Goal: Use online tool/utility: Utilize a website feature to perform a specific function

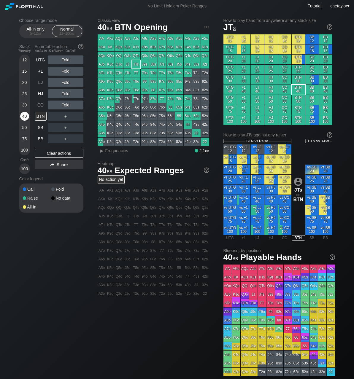
click at [28, 117] on div "40" at bounding box center [24, 116] width 9 height 9
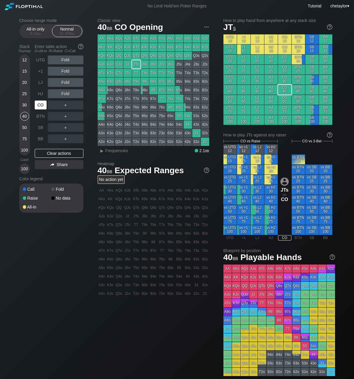
click at [42, 106] on div "CO" at bounding box center [41, 105] width 12 height 9
click at [40, 139] on div "BB" at bounding box center [41, 138] width 12 height 9
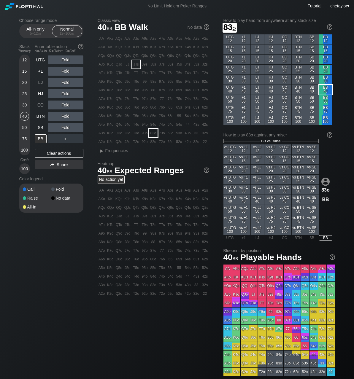
click at [155, 132] on div "83o" at bounding box center [153, 133] width 8 height 8
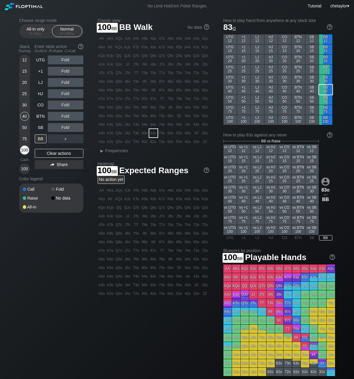
click at [26, 152] on div "100" at bounding box center [24, 150] width 9 height 9
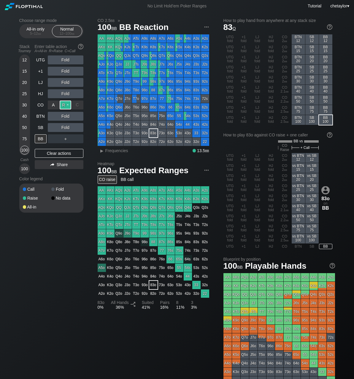
click at [69, 107] on div "R ✕" at bounding box center [66, 105] width 12 height 9
click at [40, 128] on div "SB" at bounding box center [41, 127] width 12 height 9
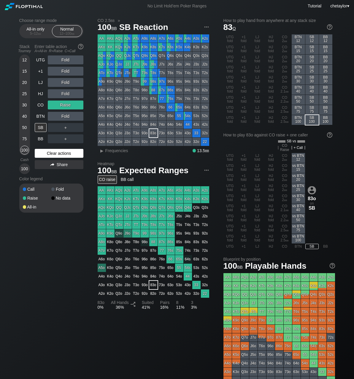
click at [52, 149] on div "Clear actions" at bounding box center [59, 153] width 49 height 9
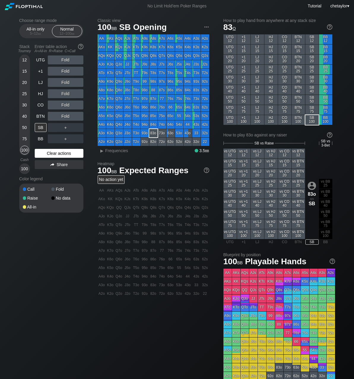
click at [52, 149] on div "Clear actions" at bounding box center [59, 153] width 49 height 9
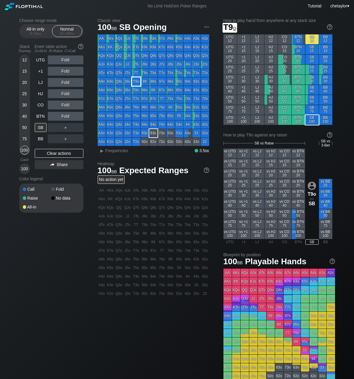
click at [137, 85] on div "T9o" at bounding box center [136, 81] width 8 height 8
click at [63, 94] on div "R ✕" at bounding box center [66, 93] width 12 height 9
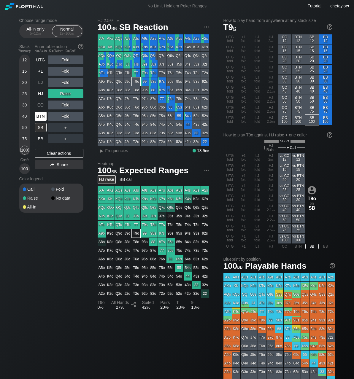
click at [41, 115] on div "BTN" at bounding box center [41, 116] width 12 height 9
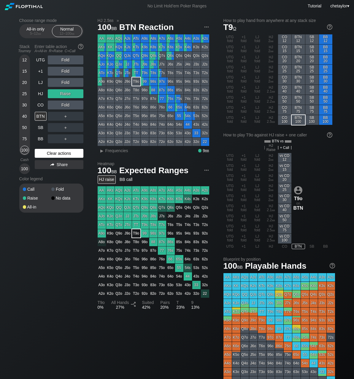
click at [50, 151] on div "Clear actions" at bounding box center [59, 153] width 49 height 9
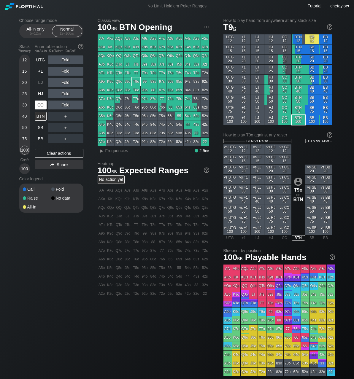
click at [42, 105] on div "CO" at bounding box center [41, 105] width 12 height 9
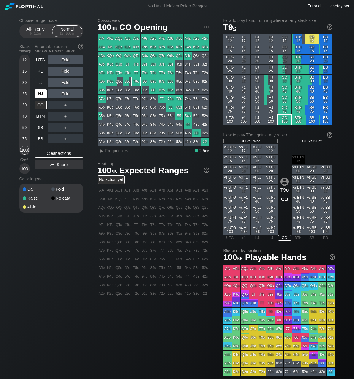
click at [43, 92] on div "HJ" at bounding box center [41, 93] width 12 height 9
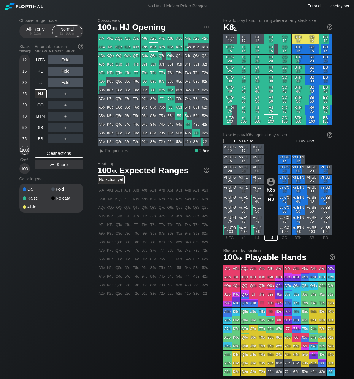
click at [153, 47] on div "K8s" at bounding box center [153, 47] width 8 height 8
click at [44, 84] on div "LJ" at bounding box center [41, 82] width 12 height 9
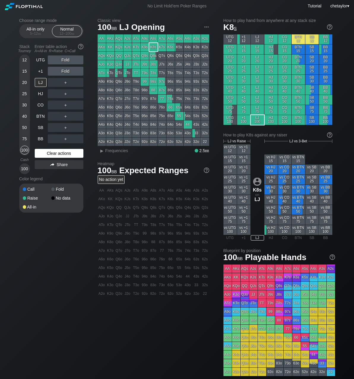
click at [47, 154] on div "Clear actions" at bounding box center [59, 153] width 49 height 9
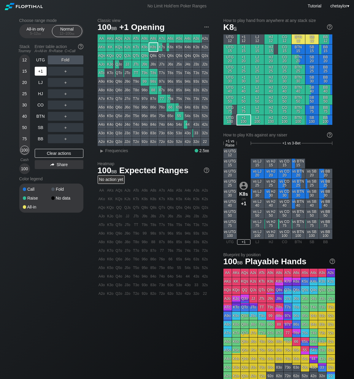
click at [43, 70] on div "+1" at bounding box center [41, 71] width 12 height 9
click at [42, 136] on div "BB" at bounding box center [41, 138] width 12 height 9
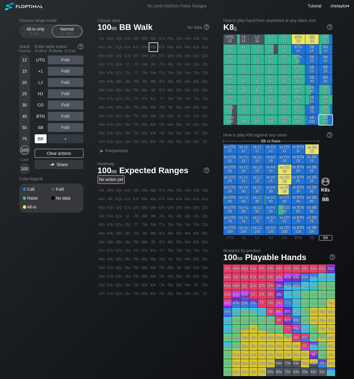
drag, startPoint x: 42, startPoint y: 136, endPoint x: 46, endPoint y: 142, distance: 7.5
click at [43, 136] on div "BB" at bounding box center [41, 138] width 12 height 9
click at [50, 152] on div "Clear actions" at bounding box center [59, 153] width 49 height 9
click at [38, 129] on div "SB" at bounding box center [41, 127] width 12 height 9
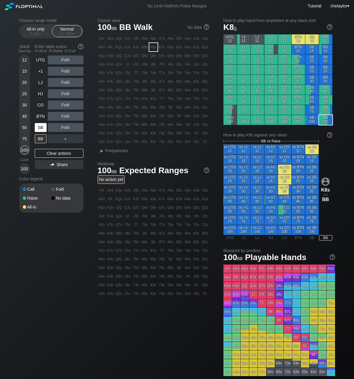
click at [38, 129] on div "SB" at bounding box center [41, 127] width 12 height 9
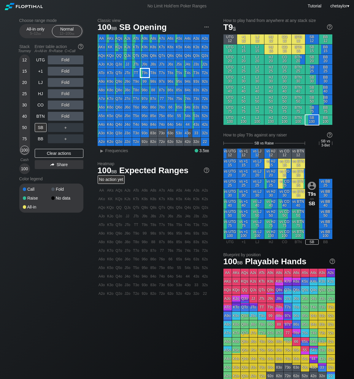
click at [144, 75] on div "T9s" at bounding box center [145, 73] width 8 height 8
click at [107, 151] on span "Frequencies" at bounding box center [116, 150] width 23 height 5
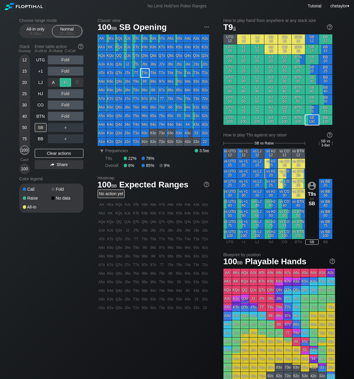
click at [64, 80] on div "R ✕" at bounding box center [66, 82] width 12 height 9
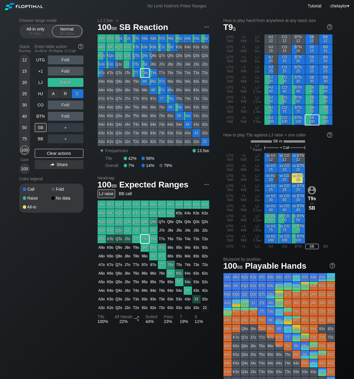
click at [81, 91] on div "C ✕" at bounding box center [78, 93] width 12 height 9
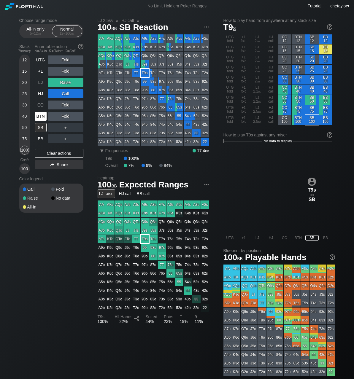
click at [43, 117] on div "BTN" at bounding box center [41, 116] width 12 height 9
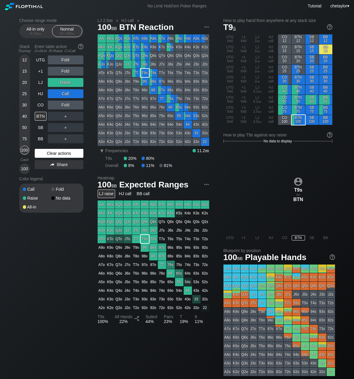
click at [53, 150] on div "Clear actions" at bounding box center [59, 153] width 49 height 9
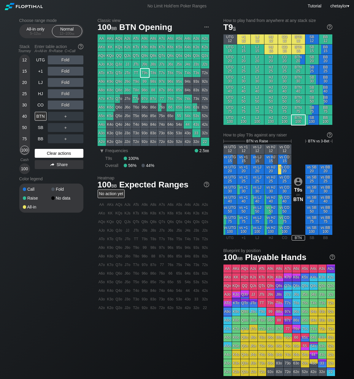
click at [54, 152] on div "Clear actions" at bounding box center [59, 153] width 49 height 9
click at [40, 108] on div "CO" at bounding box center [41, 105] width 12 height 9
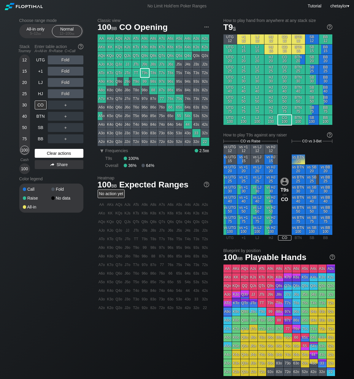
click at [46, 155] on div "Clear actions" at bounding box center [59, 153] width 49 height 9
click at [41, 92] on div "HJ" at bounding box center [41, 93] width 12 height 9
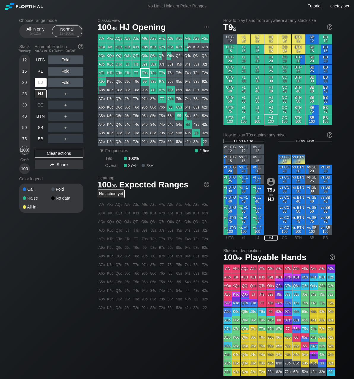
click at [40, 83] on div "LJ" at bounding box center [41, 82] width 12 height 9
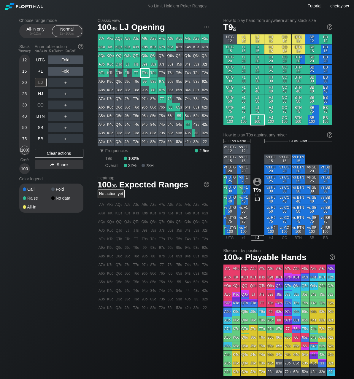
click at [109, 48] on div "KK" at bounding box center [110, 47] width 8 height 8
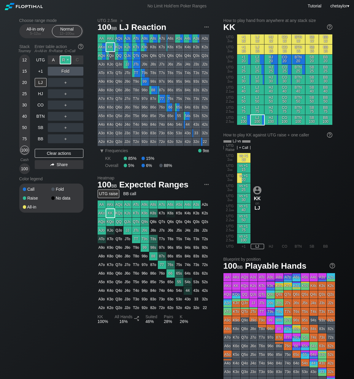
click at [67, 60] on div "R ✕" at bounding box center [66, 59] width 12 height 9
click at [39, 71] on div "+1" at bounding box center [41, 71] width 12 height 9
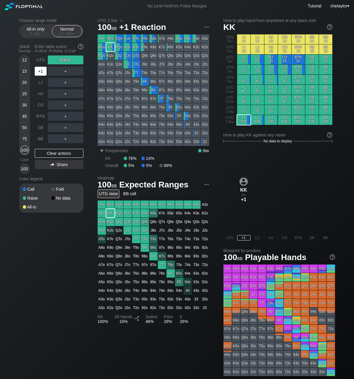
click at [39, 71] on div "+1" at bounding box center [41, 71] width 12 height 9
click at [64, 152] on div "Clear actions" at bounding box center [59, 153] width 49 height 9
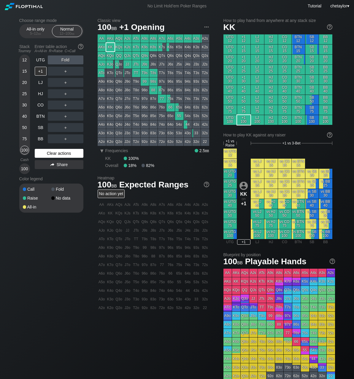
click at [64, 152] on div "Clear actions" at bounding box center [59, 153] width 49 height 9
click at [40, 59] on div "UTG" at bounding box center [41, 59] width 12 height 9
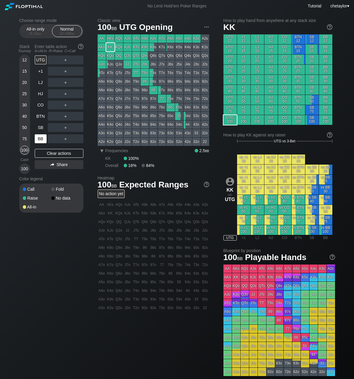
click at [37, 139] on div "BB" at bounding box center [41, 138] width 12 height 9
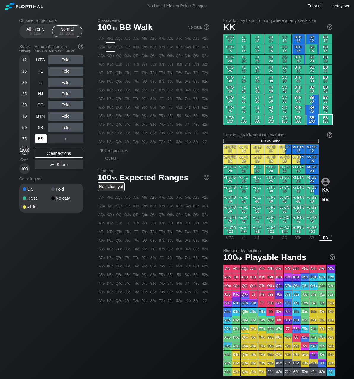
click at [37, 139] on div "BB" at bounding box center [41, 138] width 12 height 9
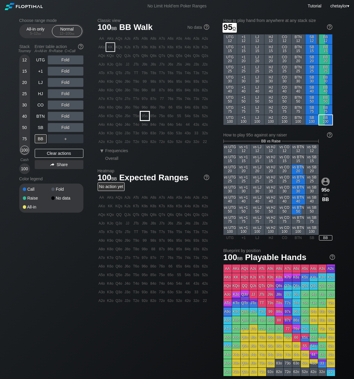
click at [146, 112] on div "95o" at bounding box center [145, 116] width 8 height 8
click at [67, 93] on div "R ✕" at bounding box center [66, 93] width 12 height 9
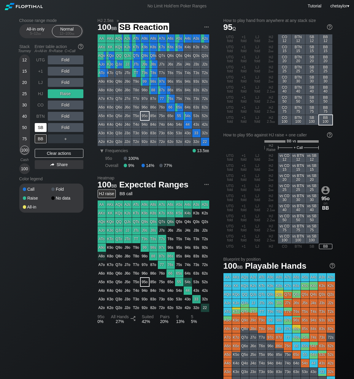
click at [39, 129] on div "SB" at bounding box center [41, 127] width 12 height 9
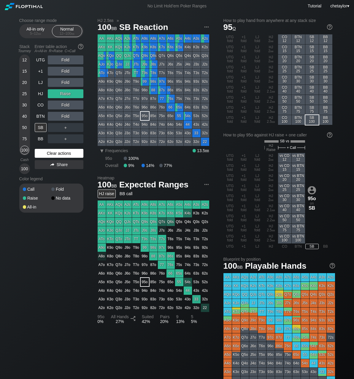
click at [47, 152] on div "Clear actions" at bounding box center [59, 153] width 49 height 9
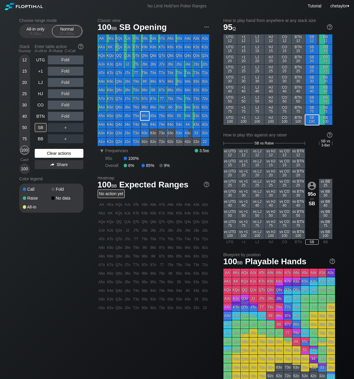
click at [47, 152] on div "Clear actions" at bounding box center [59, 153] width 49 height 9
click at [79, 128] on div "C ✕" at bounding box center [78, 127] width 12 height 9
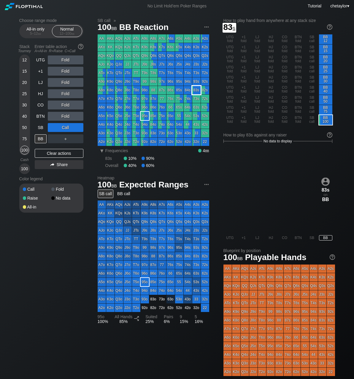
click at [198, 91] on div "83s" at bounding box center [196, 90] width 8 height 8
click at [42, 130] on div "SB" at bounding box center [41, 127] width 12 height 9
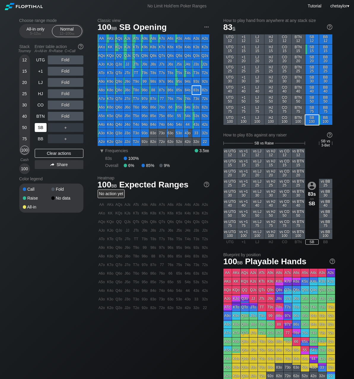
click at [42, 130] on div "SB" at bounding box center [41, 127] width 12 height 9
click at [45, 152] on div "Clear actions" at bounding box center [59, 153] width 49 height 9
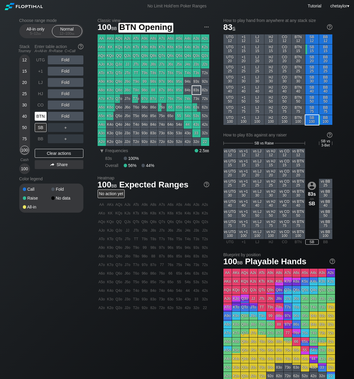
click at [42, 116] on div "BTN" at bounding box center [41, 116] width 12 height 9
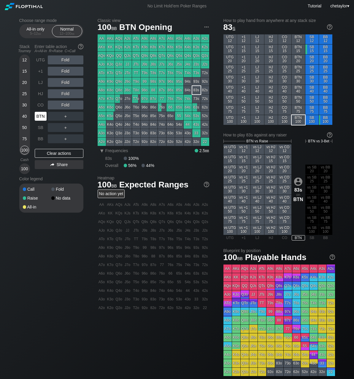
click at [42, 116] on div "BTN" at bounding box center [41, 116] width 12 height 9
click at [40, 102] on div "CO" at bounding box center [41, 105] width 12 height 9
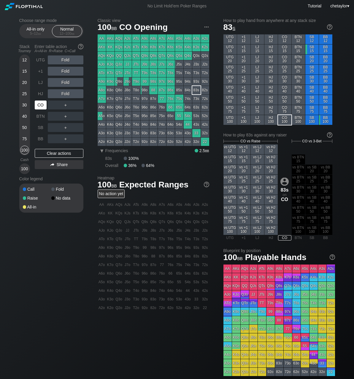
click at [40, 102] on div "CO" at bounding box center [41, 105] width 12 height 9
click at [120, 64] on div "QJo" at bounding box center [119, 64] width 8 height 8
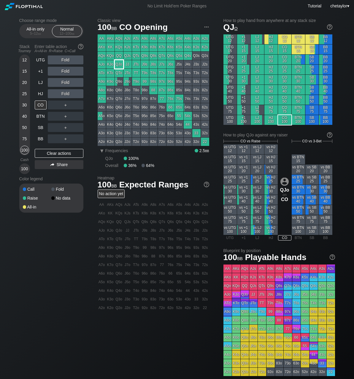
click at [120, 64] on div "QJo" at bounding box center [119, 64] width 8 height 8
click at [65, 105] on div "R ✕" at bounding box center [66, 105] width 12 height 9
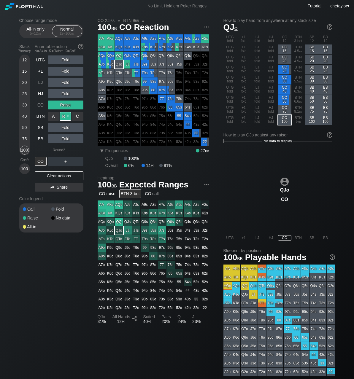
click at [65, 119] on div "R ✕" at bounding box center [66, 116] width 12 height 9
click at [40, 161] on div "CO" at bounding box center [41, 161] width 12 height 9
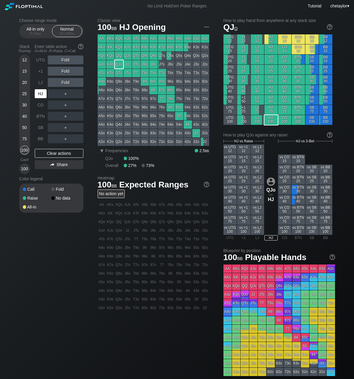
click at [42, 93] on div "HJ" at bounding box center [41, 93] width 12 height 9
click at [57, 153] on div "Clear actions" at bounding box center [59, 153] width 49 height 9
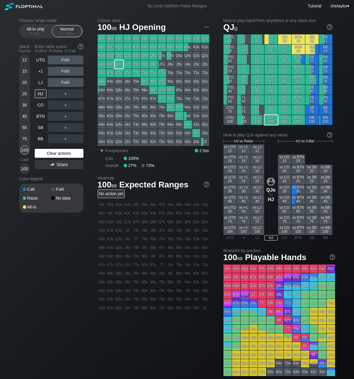
click at [57, 153] on div "Clear actions" at bounding box center [59, 153] width 49 height 9
click at [42, 81] on div "LJ" at bounding box center [41, 82] width 12 height 9
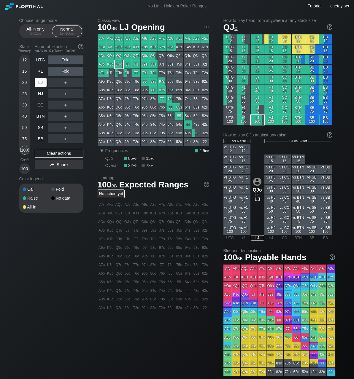
click at [42, 81] on div "LJ" at bounding box center [41, 82] width 12 height 9
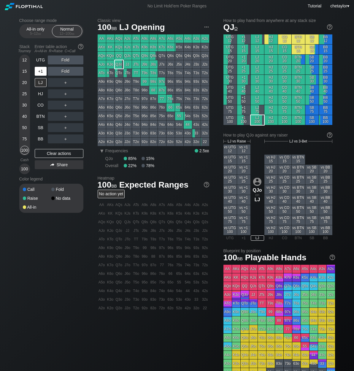
click at [40, 72] on div "+1" at bounding box center [41, 71] width 12 height 9
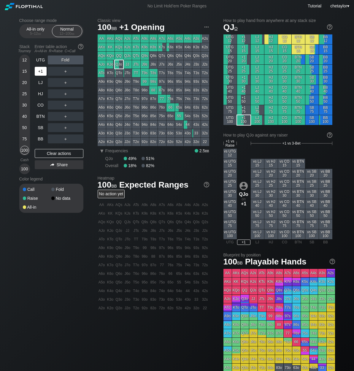
click at [40, 72] on div "+1" at bounding box center [41, 71] width 12 height 9
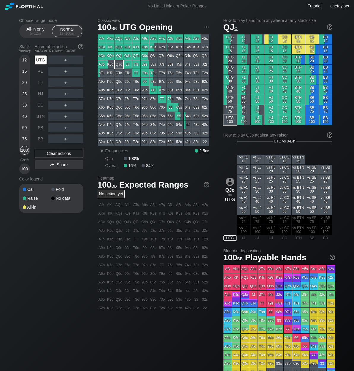
click at [43, 59] on div "UTG" at bounding box center [41, 59] width 12 height 9
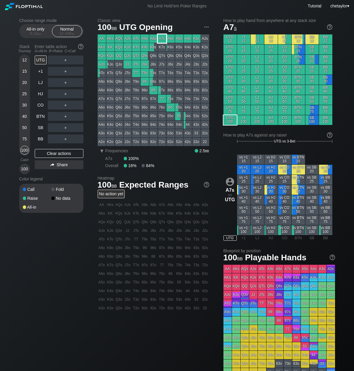
click at [162, 38] on div "A7s" at bounding box center [162, 38] width 8 height 8
click at [64, 59] on div "＋" at bounding box center [66, 59] width 36 height 9
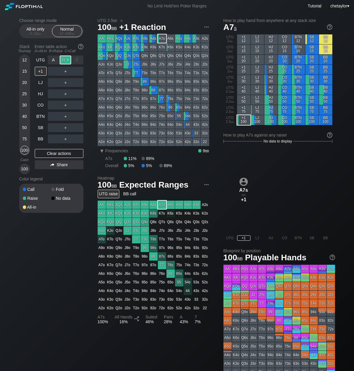
click at [67, 59] on div "R ✕" at bounding box center [66, 59] width 12 height 9
click at [78, 117] on div "C ✕" at bounding box center [78, 116] width 12 height 9
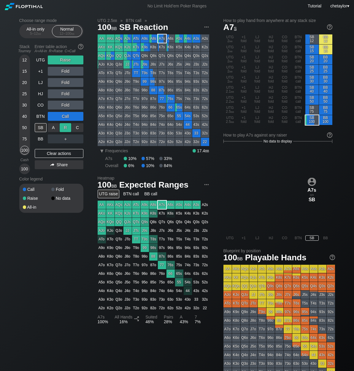
click at [68, 128] on div "R ✕" at bounding box center [66, 127] width 12 height 9
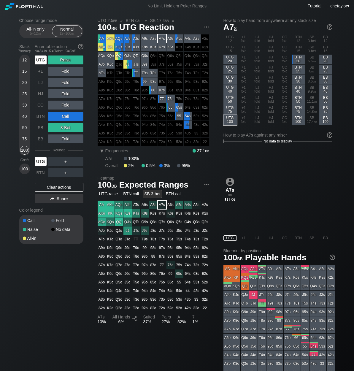
click at [38, 163] on div "UTG" at bounding box center [41, 161] width 12 height 9
click at [41, 142] on div "BB" at bounding box center [41, 138] width 12 height 9
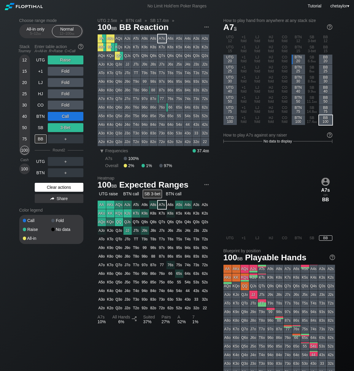
click at [56, 189] on div "Clear actions" at bounding box center [59, 187] width 49 height 9
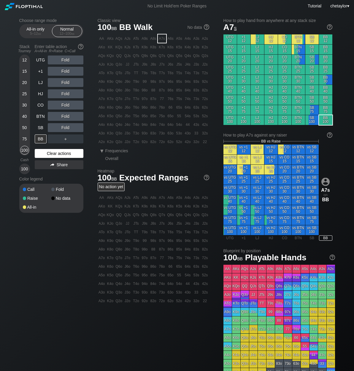
click at [56, 189] on div "Fold" at bounding box center [65, 189] width 28 height 4
click at [60, 151] on div "Clear actions" at bounding box center [59, 153] width 49 height 9
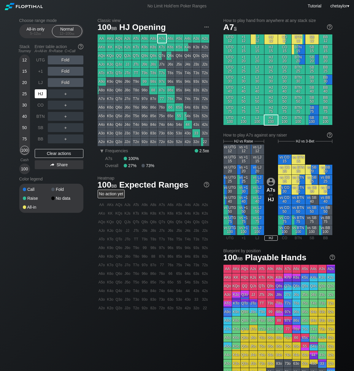
click at [44, 89] on div "HJ" at bounding box center [41, 93] width 13 height 11
click at [43, 82] on div "LJ" at bounding box center [41, 82] width 12 height 9
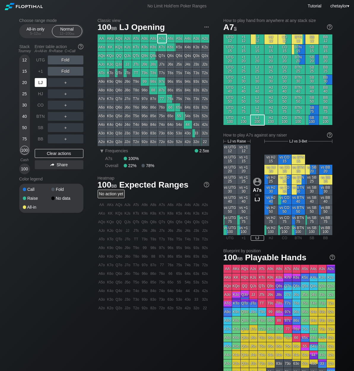
click at [43, 82] on div "LJ" at bounding box center [41, 82] width 12 height 9
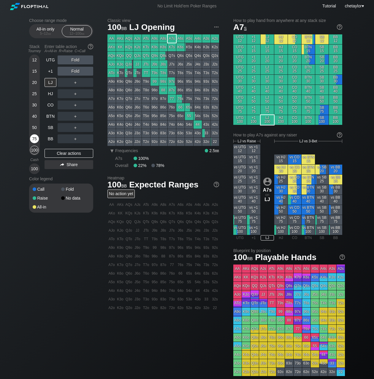
click at [32, 138] on div "75" at bounding box center [34, 138] width 9 height 9
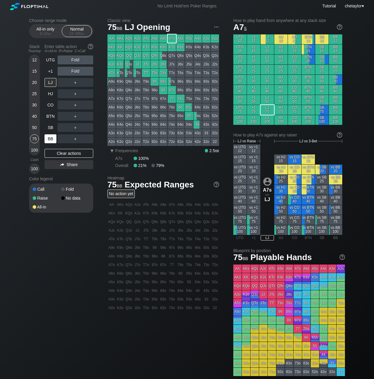
click at [50, 139] on div "BB" at bounding box center [51, 138] width 12 height 9
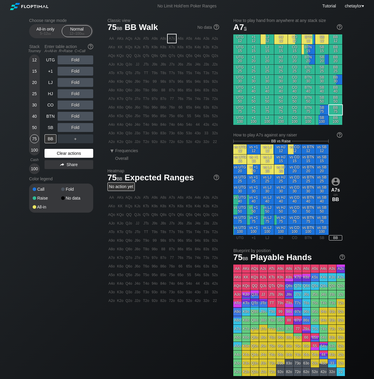
click at [62, 153] on div "Clear actions" at bounding box center [69, 153] width 49 height 9
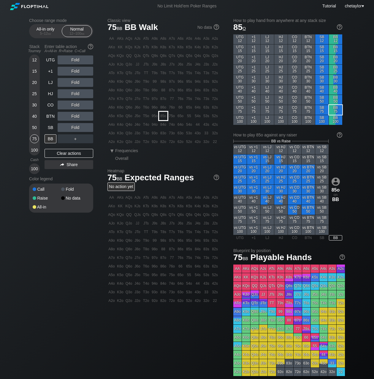
click at [164, 118] on div "85o" at bounding box center [163, 116] width 8 height 8
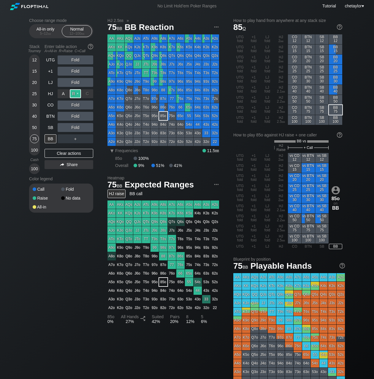
click at [78, 93] on div "R ✕" at bounding box center [76, 93] width 12 height 9
click at [50, 128] on div "SB" at bounding box center [51, 127] width 12 height 9
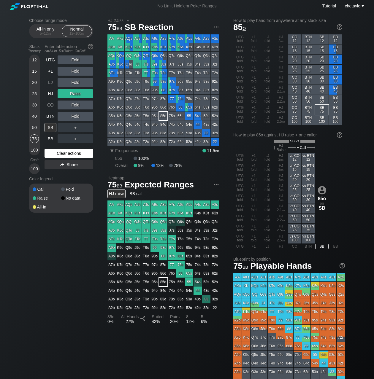
click at [58, 153] on div "Clear actions" at bounding box center [69, 153] width 49 height 9
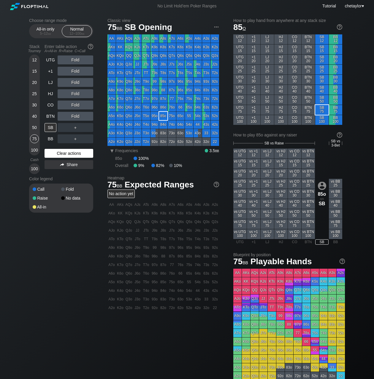
click at [58, 153] on div "Clear actions" at bounding box center [69, 153] width 49 height 9
click at [206, 100] on div "73s" at bounding box center [206, 99] width 8 height 8
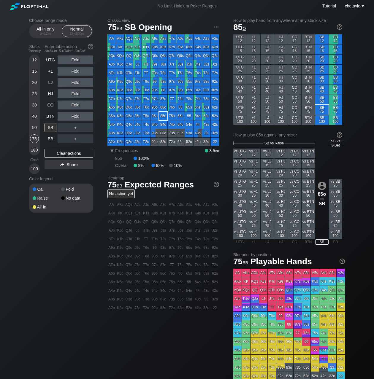
click at [206, 100] on div "73s" at bounding box center [206, 99] width 8 height 8
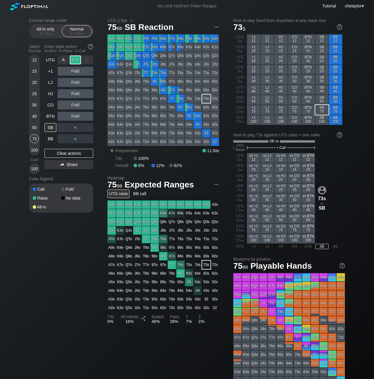
click at [77, 59] on div "R ✕" at bounding box center [76, 59] width 12 height 9
click at [88, 71] on div "C ✕" at bounding box center [88, 71] width 12 height 9
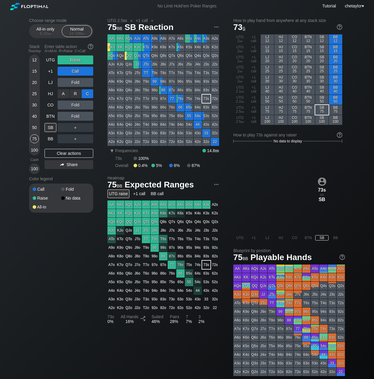
click at [89, 94] on div "C ✕" at bounding box center [88, 93] width 12 height 9
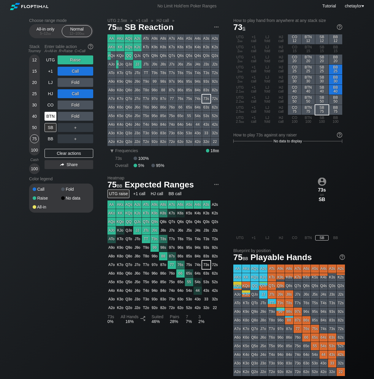
click at [53, 114] on div "BTN" at bounding box center [51, 116] width 12 height 9
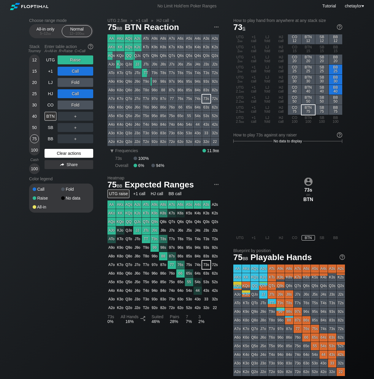
click at [68, 154] on div "Clear actions" at bounding box center [69, 153] width 49 height 9
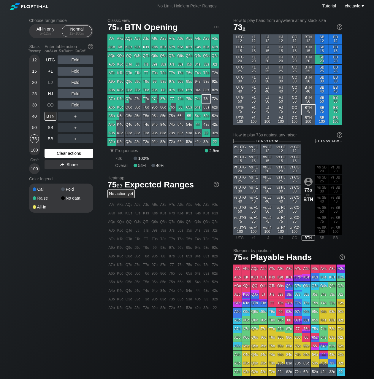
click at [68, 154] on div "Clear actions" at bounding box center [69, 153] width 49 height 9
click at [111, 74] on div "ATo" at bounding box center [111, 73] width 8 height 8
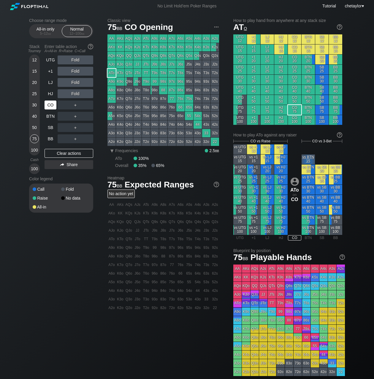
click at [54, 103] on div "CO" at bounding box center [51, 105] width 12 height 9
click at [61, 151] on div "Clear actions" at bounding box center [69, 153] width 49 height 9
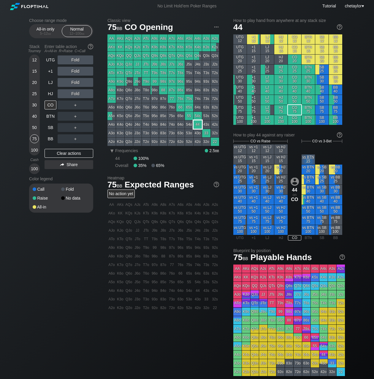
click at [198, 125] on div "44" at bounding box center [197, 124] width 8 height 8
click at [50, 90] on div "HJ" at bounding box center [51, 93] width 12 height 9
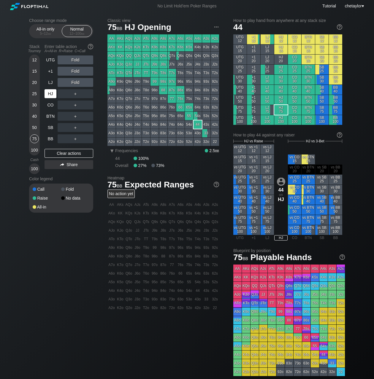
click at [50, 90] on div "HJ" at bounding box center [51, 93] width 12 height 9
click at [57, 152] on div "Clear actions" at bounding box center [69, 153] width 49 height 9
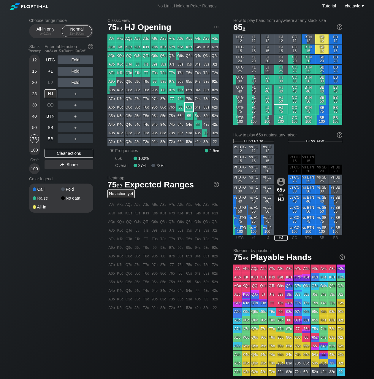
click at [191, 108] on div "65s" at bounding box center [189, 107] width 8 height 8
click at [79, 92] on div "R ✕" at bounding box center [76, 93] width 12 height 9
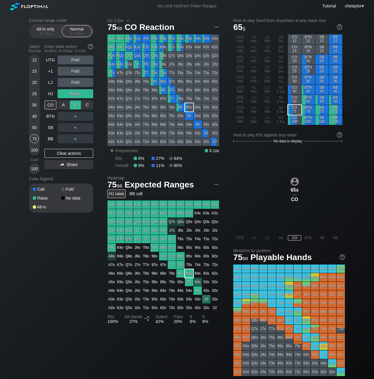
click at [75, 104] on div "R ✕" at bounding box center [76, 105] width 12 height 9
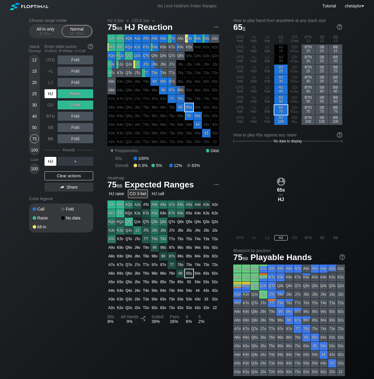
click at [51, 161] on div "HJ" at bounding box center [51, 161] width 12 height 9
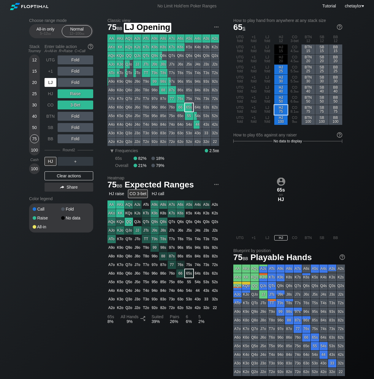
click at [51, 83] on div "LJ" at bounding box center [51, 82] width 12 height 9
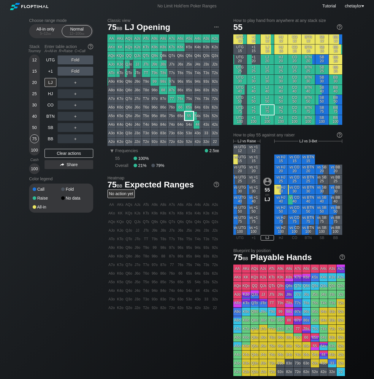
click at [188, 115] on div "55" at bounding box center [189, 116] width 8 height 8
click at [76, 71] on div "R ✕" at bounding box center [76, 71] width 12 height 9
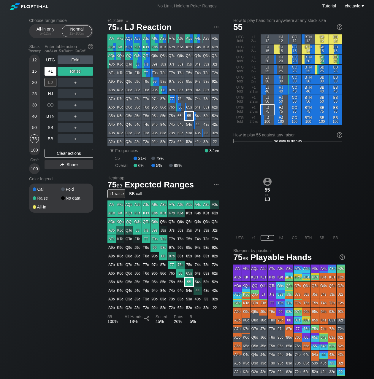
click at [53, 69] on div "+1" at bounding box center [51, 71] width 12 height 9
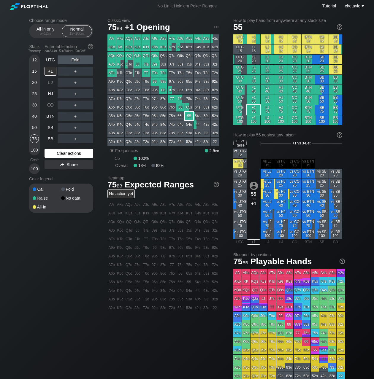
click at [58, 151] on div "Clear actions" at bounding box center [69, 153] width 49 height 9
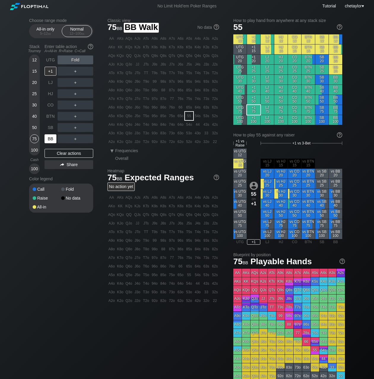
click at [53, 139] on div "BB" at bounding box center [51, 138] width 12 height 9
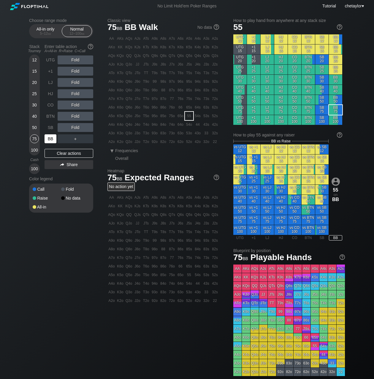
click at [53, 139] on div "BB" at bounding box center [51, 138] width 12 height 9
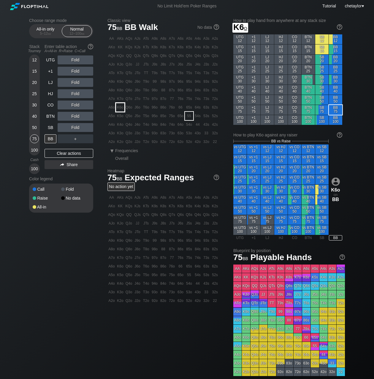
click at [119, 108] on div "K6o" at bounding box center [120, 107] width 8 height 8
click at [74, 82] on div "R ✕" at bounding box center [76, 82] width 12 height 9
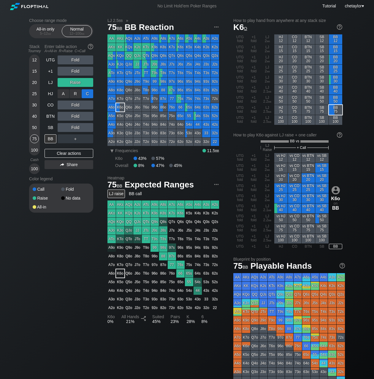
click at [91, 94] on div "C ✕" at bounding box center [88, 93] width 12 height 9
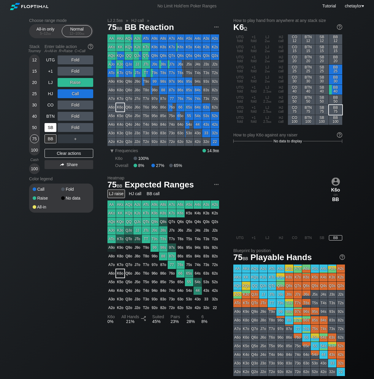
click at [51, 125] on div "SB" at bounding box center [51, 127] width 12 height 9
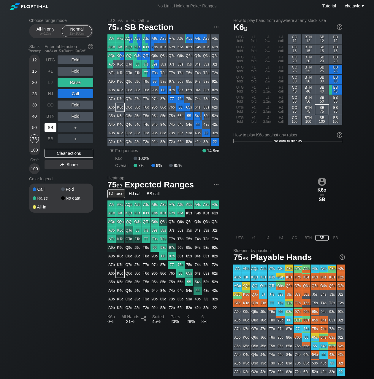
click at [51, 125] on div "SB" at bounding box center [51, 127] width 12 height 9
click at [64, 151] on div "Clear actions" at bounding box center [69, 153] width 49 height 9
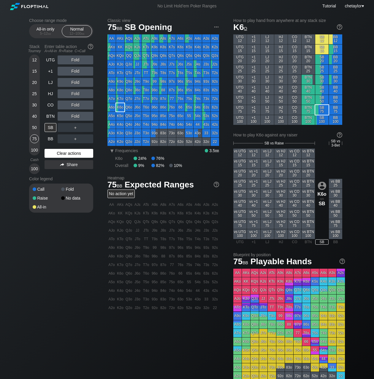
click at [64, 151] on div "Clear actions" at bounding box center [69, 153] width 49 height 9
click at [180, 125] on div "64o" at bounding box center [180, 124] width 8 height 8
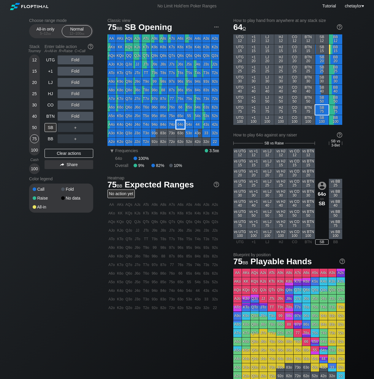
click at [180, 125] on div "64o" at bounding box center [180, 124] width 8 height 8
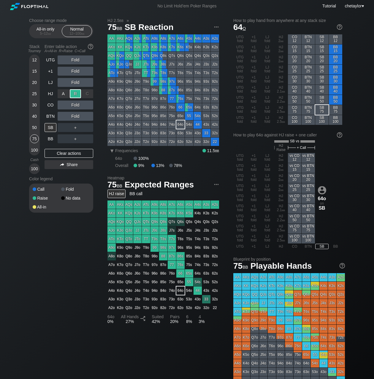
click at [75, 94] on div "R ✕" at bounding box center [76, 93] width 12 height 9
click at [91, 105] on div "C ✕" at bounding box center [88, 105] width 12 height 9
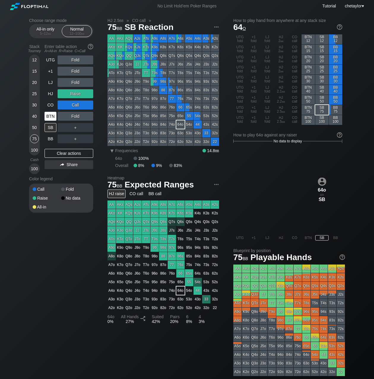
click at [54, 115] on div "BTN" at bounding box center [51, 116] width 12 height 9
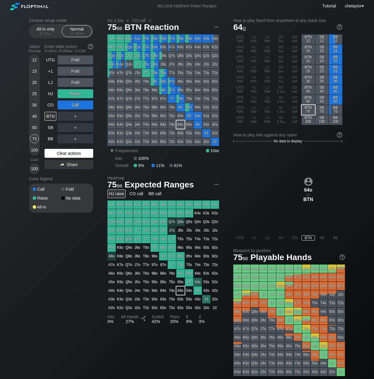
click at [71, 154] on div "Clear actions" at bounding box center [69, 153] width 49 height 9
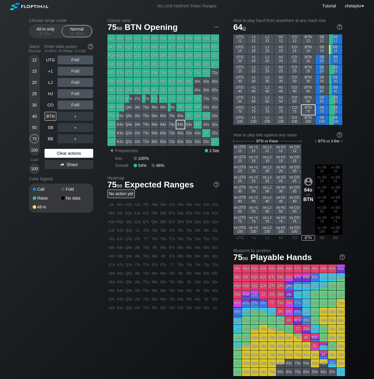
click at [71, 154] on div "Clear actions" at bounding box center [69, 153] width 49 height 9
click at [52, 107] on div "CO" at bounding box center [51, 105] width 12 height 9
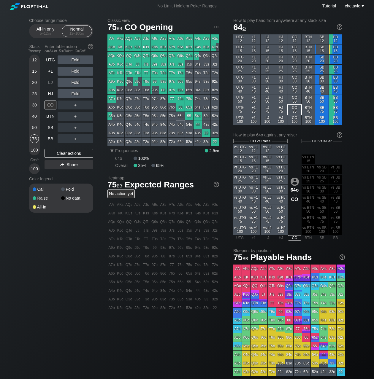
click at [120, 73] on div "KTo" at bounding box center [120, 73] width 8 height 8
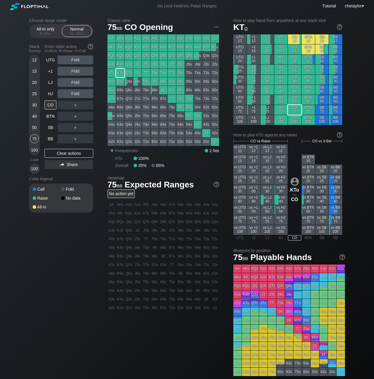
click at [120, 73] on div "KTo" at bounding box center [120, 73] width 8 height 8
click at [74, 97] on div "R ✕" at bounding box center [76, 93] width 12 height 9
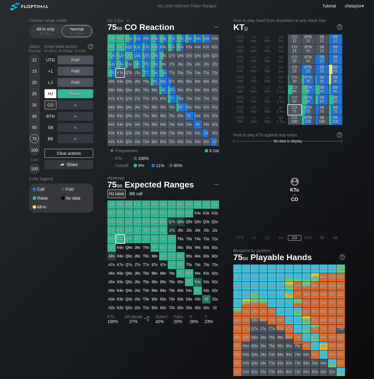
click at [53, 94] on div "HJ" at bounding box center [51, 93] width 12 height 9
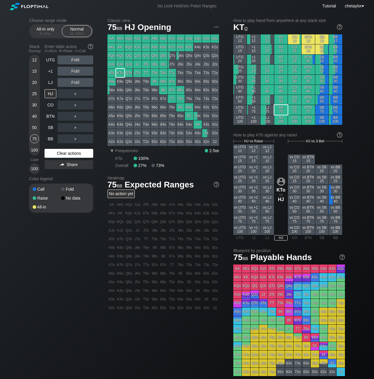
click at [61, 153] on div "Clear actions" at bounding box center [69, 153] width 49 height 9
click at [47, 106] on div "CO" at bounding box center [51, 105] width 12 height 9
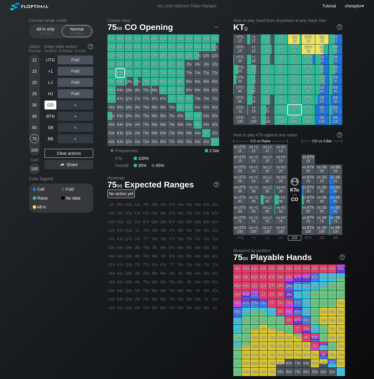
click at [47, 106] on div "CO" at bounding box center [51, 105] width 12 height 9
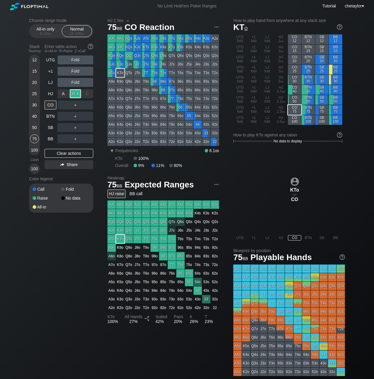
click at [74, 93] on div "R ✕" at bounding box center [76, 93] width 12 height 9
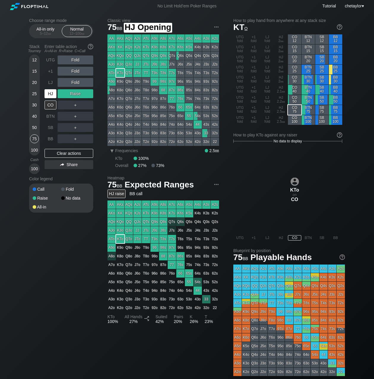
click at [51, 95] on div "HJ" at bounding box center [51, 93] width 12 height 9
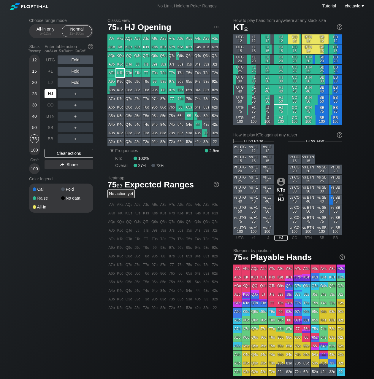
click at [51, 95] on div "HJ" at bounding box center [51, 93] width 12 height 9
click at [59, 152] on div "Clear actions" at bounding box center [69, 153] width 49 height 9
click at [49, 84] on div "LJ" at bounding box center [51, 82] width 12 height 9
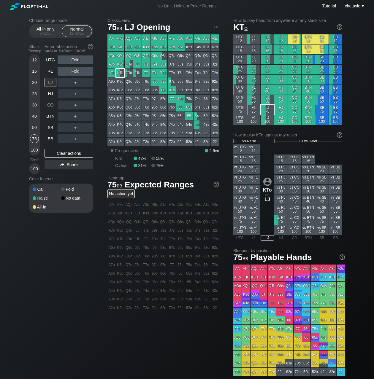
click at [171, 49] on div "K7s" at bounding box center [172, 47] width 8 height 8
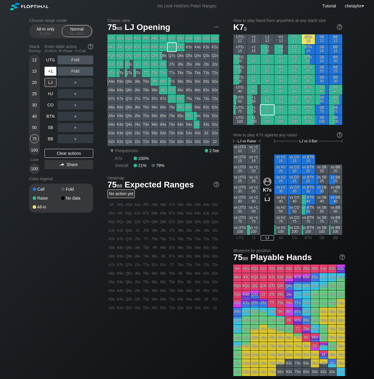
click at [51, 70] on div "+1" at bounding box center [51, 71] width 12 height 9
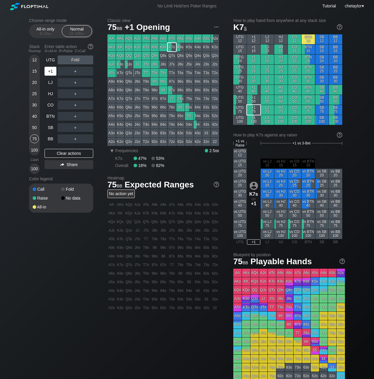
click at [51, 70] on div "+1" at bounding box center [51, 71] width 12 height 9
click at [52, 59] on div "UTG" at bounding box center [51, 59] width 12 height 9
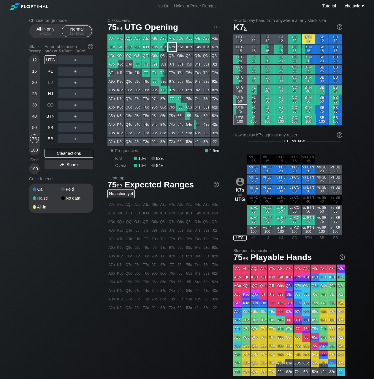
click at [179, 37] on div "A6s" at bounding box center [180, 38] width 8 height 8
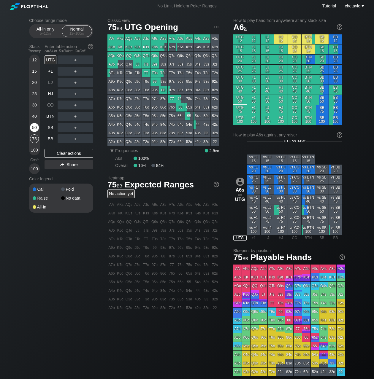
click at [32, 127] on div "50" at bounding box center [34, 127] width 9 height 9
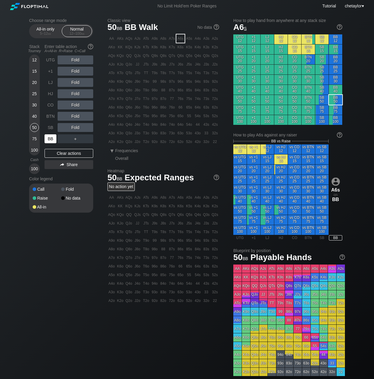
click at [50, 139] on div "BB" at bounding box center [51, 138] width 12 height 9
click at [62, 155] on div "Clear actions" at bounding box center [69, 153] width 49 height 9
click at [129, 75] on div "QTo" at bounding box center [129, 73] width 8 height 8
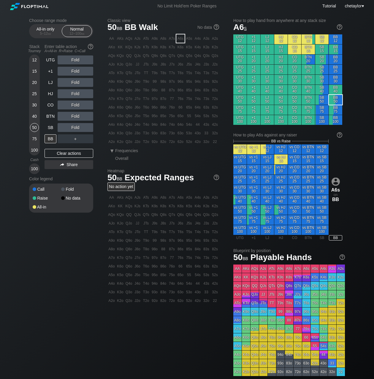
click at [129, 75] on div "QTo" at bounding box center [129, 73] width 8 height 8
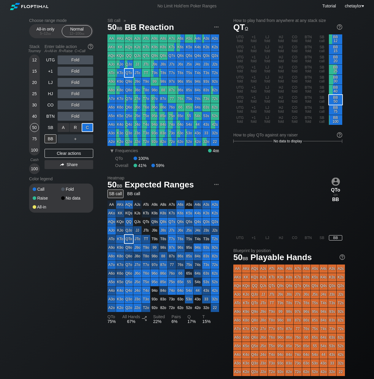
click at [89, 128] on div "C ✕" at bounding box center [88, 127] width 12 height 9
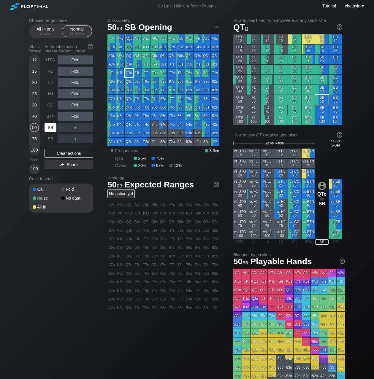
click at [53, 127] on div "SB" at bounding box center [51, 127] width 12 height 9
click at [58, 151] on div "Clear actions" at bounding box center [69, 153] width 49 height 9
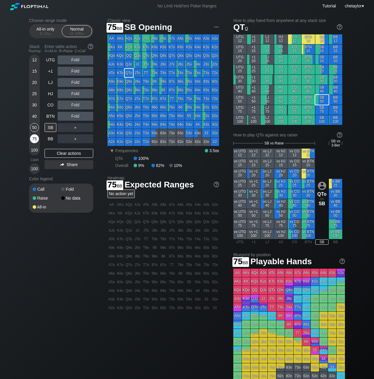
click at [34, 137] on div "75" at bounding box center [34, 138] width 9 height 9
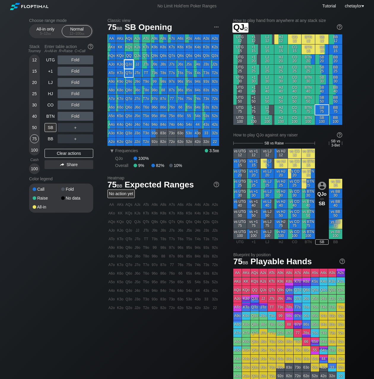
click at [128, 64] on div "QJo" at bounding box center [129, 64] width 8 height 8
click at [77, 60] on div "R ✕" at bounding box center [76, 59] width 12 height 9
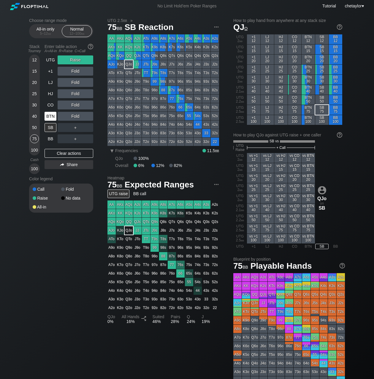
click at [47, 116] on div "BTN" at bounding box center [51, 116] width 12 height 9
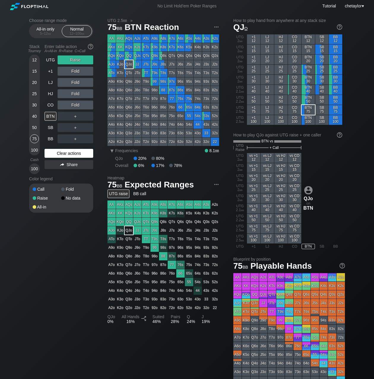
click at [64, 152] on div "Clear actions" at bounding box center [69, 153] width 49 height 9
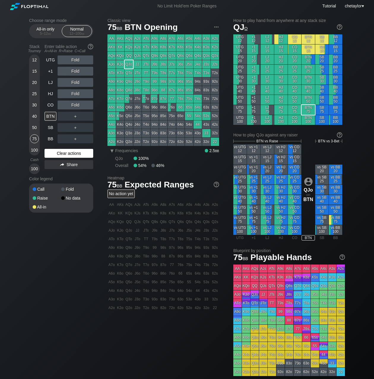
click at [64, 152] on div "Clear actions" at bounding box center [69, 153] width 49 height 9
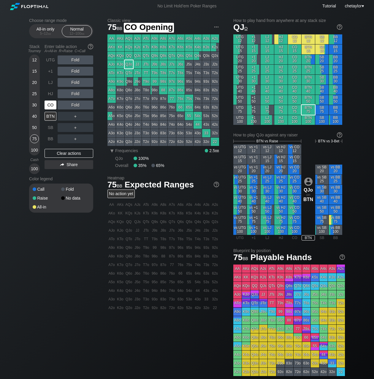
click at [50, 103] on div "CO" at bounding box center [51, 105] width 12 height 9
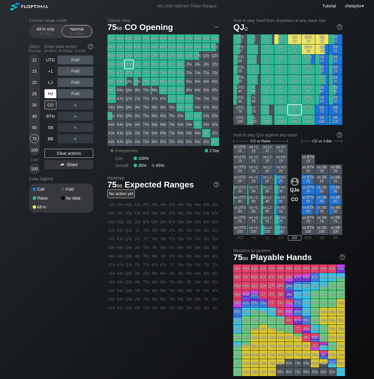
click at [51, 94] on div "HJ" at bounding box center [51, 93] width 12 height 9
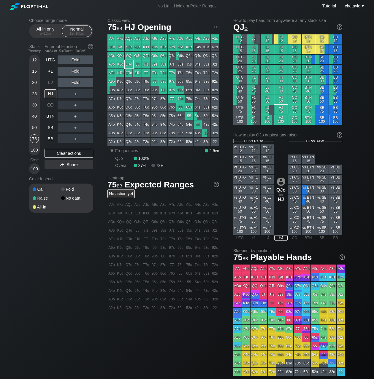
click at [197, 38] on div "A4s" at bounding box center [197, 38] width 8 height 8
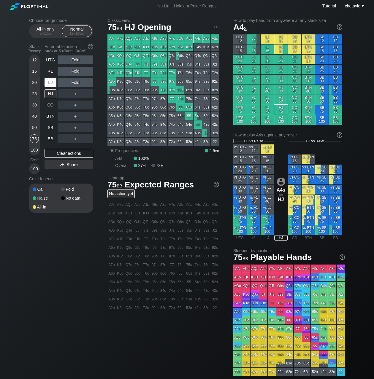
click at [51, 82] on div "LJ" at bounding box center [51, 82] width 12 height 9
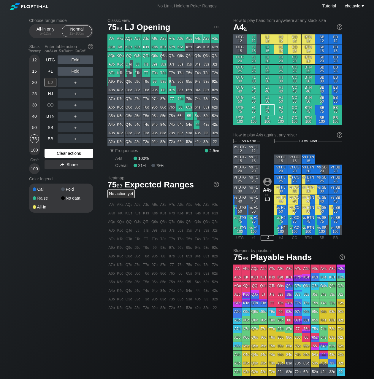
click at [65, 154] on div "Clear actions" at bounding box center [69, 153] width 49 height 9
click at [51, 69] on div "+1" at bounding box center [51, 71] width 12 height 9
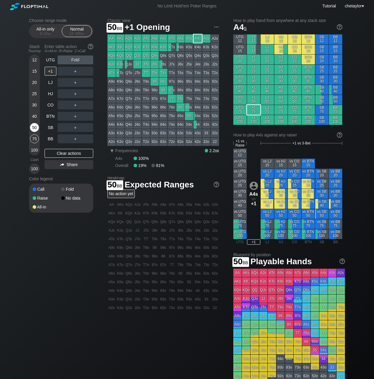
click at [34, 126] on div "50" at bounding box center [34, 127] width 9 height 9
click at [51, 83] on div "LJ" at bounding box center [51, 82] width 12 height 9
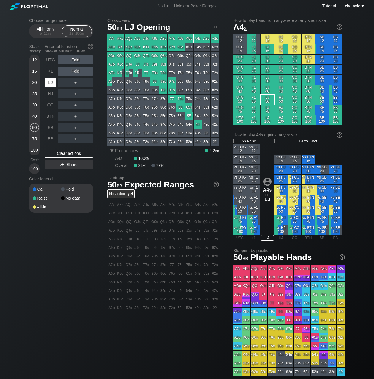
click at [51, 83] on div "LJ" at bounding box center [51, 82] width 12 height 9
click at [50, 72] on div "+1" at bounding box center [51, 71] width 12 height 9
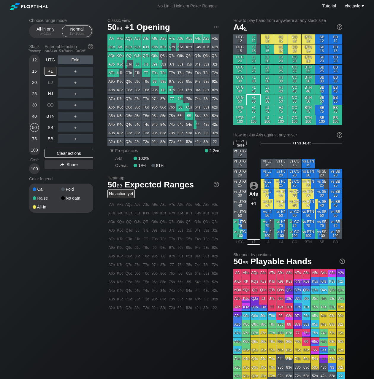
click at [207, 39] on div "A3s" at bounding box center [206, 38] width 8 height 8
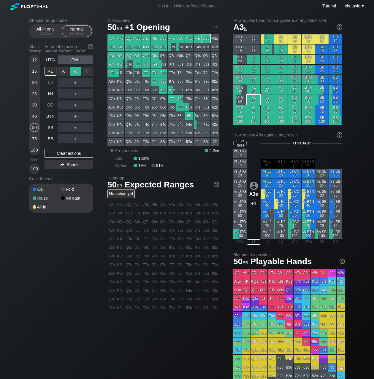
click at [77, 71] on div "R ✕" at bounding box center [76, 71] width 12 height 9
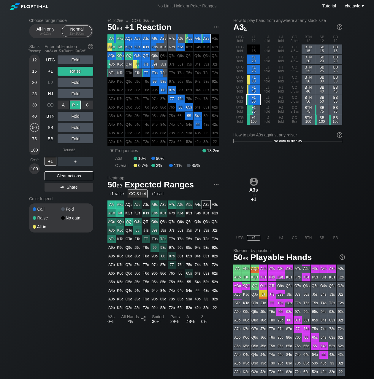
click at [77, 104] on div "R ✕" at bounding box center [76, 105] width 12 height 9
click at [54, 158] on div "+1" at bounding box center [51, 161] width 12 height 9
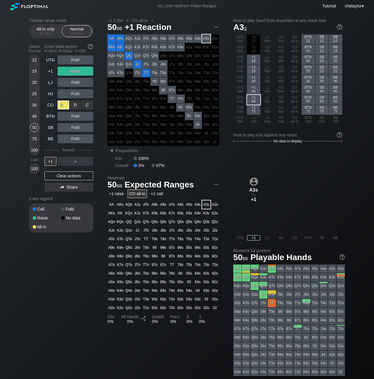
click at [63, 106] on div "A ✕" at bounding box center [64, 105] width 12 height 9
click at [48, 159] on div "+1" at bounding box center [51, 161] width 12 height 9
click at [53, 140] on div "BB" at bounding box center [51, 138] width 12 height 9
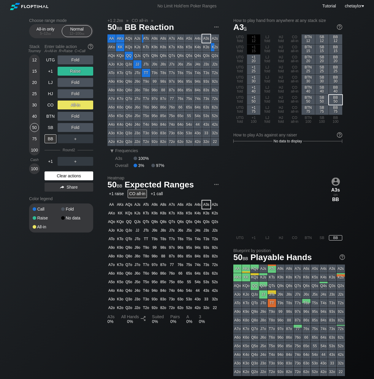
click at [65, 175] on div "Clear actions" at bounding box center [69, 175] width 49 height 9
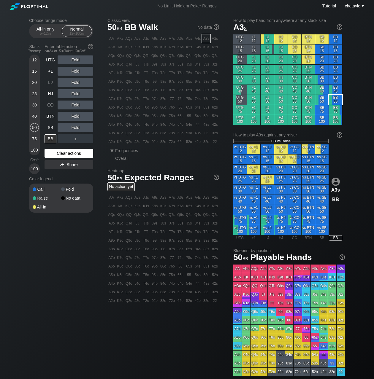
click at [65, 175] on div "Color legend" at bounding box center [61, 178] width 64 height 9
click at [67, 154] on div "Clear actions" at bounding box center [69, 153] width 49 height 9
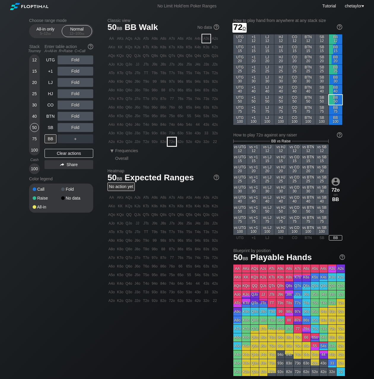
click at [172, 142] on div "72o" at bounding box center [172, 142] width 8 height 8
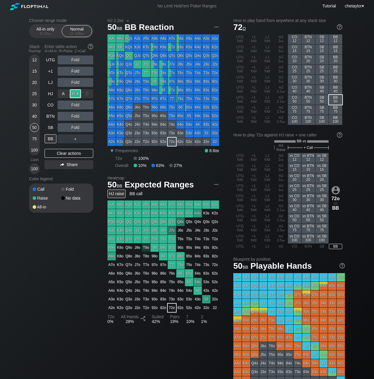
click at [74, 93] on div "R ✕" at bounding box center [76, 93] width 12 height 9
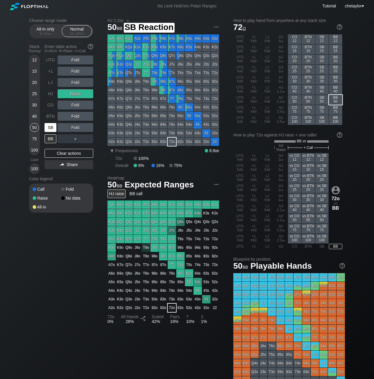
click at [52, 127] on div "SB" at bounding box center [51, 127] width 12 height 9
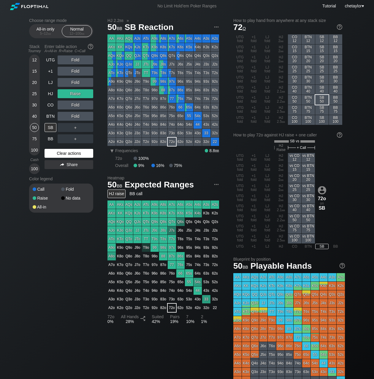
click at [58, 154] on div "Clear actions" at bounding box center [69, 153] width 49 height 9
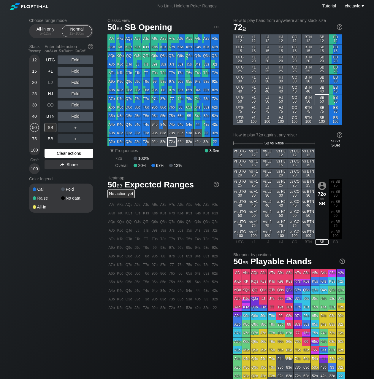
click at [58, 154] on div "Clear actions" at bounding box center [69, 153] width 49 height 9
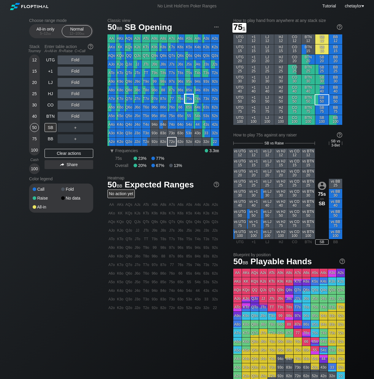
click at [189, 100] on div "75s" at bounding box center [189, 99] width 8 height 8
click at [50, 115] on div "BTN" at bounding box center [51, 116] width 12 height 9
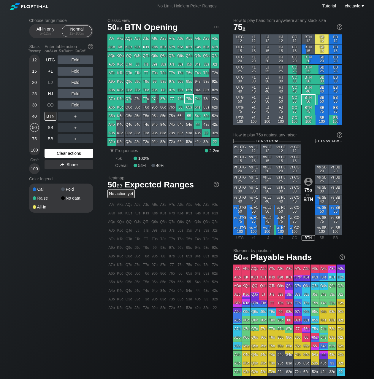
click at [59, 154] on div "Clear actions" at bounding box center [69, 153] width 49 height 9
click at [171, 80] on div "97s" at bounding box center [172, 81] width 8 height 8
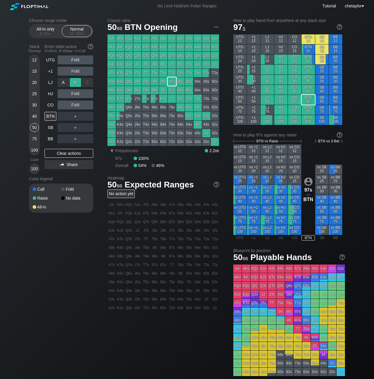
click at [77, 82] on div "R ✕" at bounding box center [76, 82] width 12 height 9
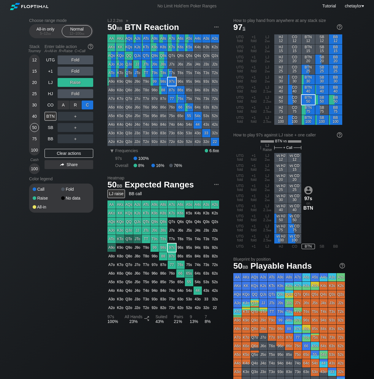
click at [90, 105] on div "C ✕" at bounding box center [88, 105] width 12 height 9
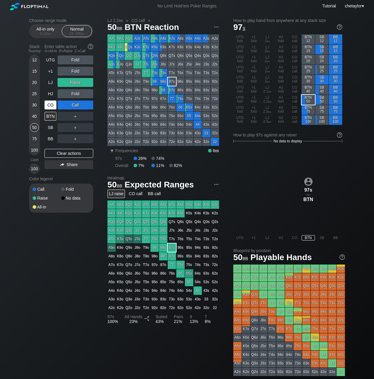
click at [51, 105] on div "CO" at bounding box center [51, 105] width 12 height 9
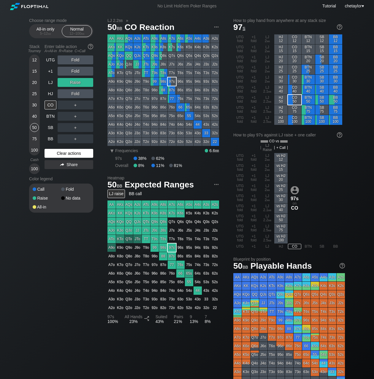
click at [65, 153] on div "Clear actions" at bounding box center [69, 153] width 49 height 9
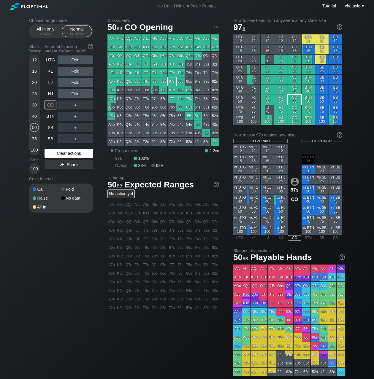
click at [65, 153] on div "Clear actions" at bounding box center [69, 153] width 49 height 9
click at [110, 117] on div "A5o" at bounding box center [111, 116] width 8 height 8
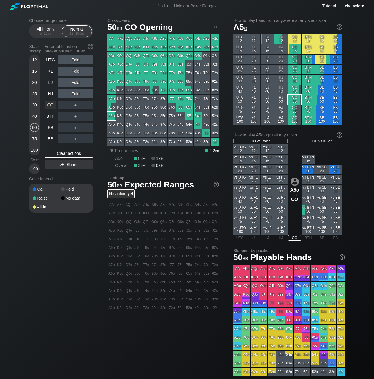
click at [110, 117] on div "A5o" at bounding box center [111, 116] width 8 height 8
click at [75, 104] on div "R ✕" at bounding box center [76, 105] width 12 height 9
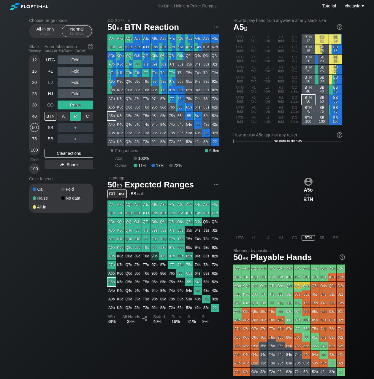
click at [75, 116] on div "R ✕" at bounding box center [76, 116] width 12 height 9
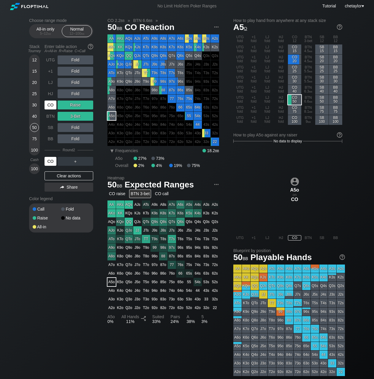
click at [50, 162] on div "CO" at bounding box center [51, 161] width 12 height 9
click at [53, 94] on div "HJ" at bounding box center [51, 93] width 12 height 9
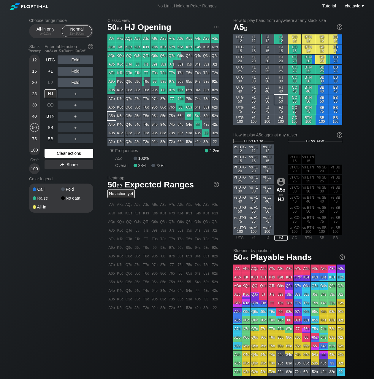
click at [64, 154] on div "Clear actions" at bounding box center [69, 153] width 49 height 9
click at [50, 80] on div "LJ" at bounding box center [51, 82] width 12 height 9
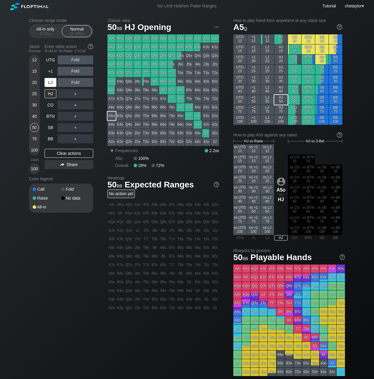
click at [50, 80] on div "LJ" at bounding box center [51, 82] width 12 height 9
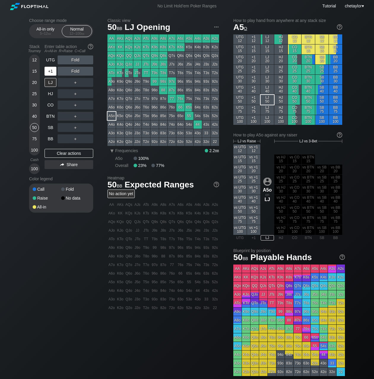
click at [53, 71] on div "+1" at bounding box center [51, 71] width 12 height 9
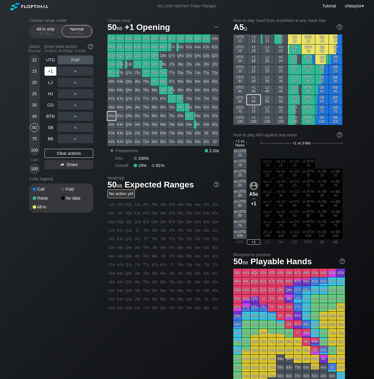
click at [53, 71] on div "+1" at bounding box center [51, 71] width 12 height 9
click at [52, 56] on div "UTG" at bounding box center [51, 59] width 12 height 9
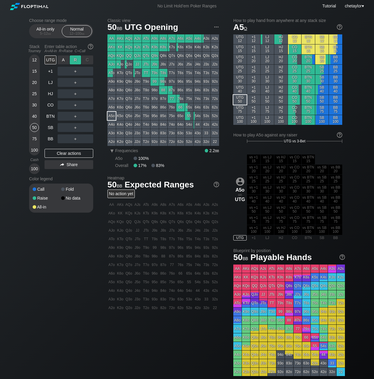
click at [76, 59] on div "R ✕" at bounding box center [76, 59] width 12 height 9
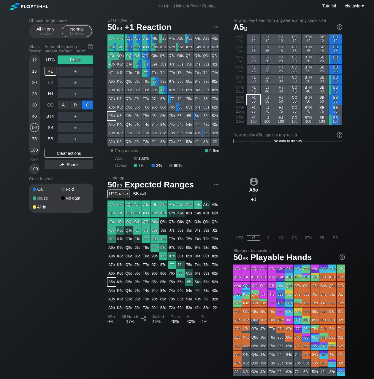
click at [86, 104] on div "C ✕" at bounding box center [88, 105] width 12 height 9
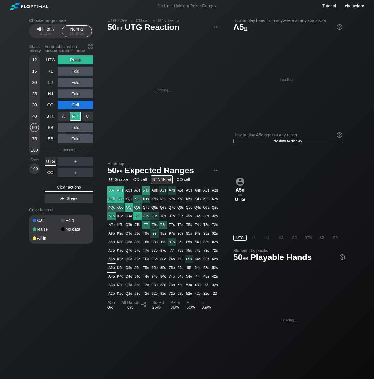
click at [72, 116] on div "R ✕" at bounding box center [76, 116] width 12 height 9
click at [53, 161] on div "UTG" at bounding box center [51, 161] width 12 height 9
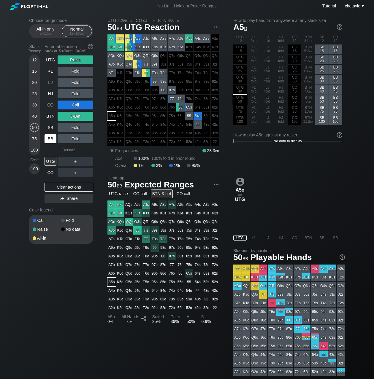
click at [51, 139] on div "BB" at bounding box center [51, 138] width 12 height 9
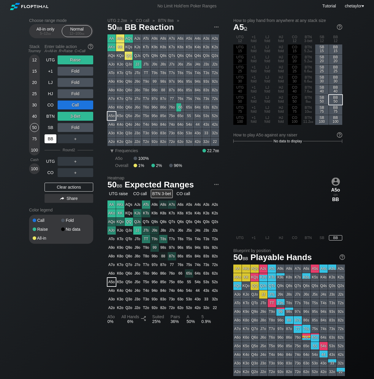
click at [51, 139] on div "BB" at bounding box center [51, 138] width 12 height 9
click at [68, 186] on div "Clear actions" at bounding box center [69, 187] width 49 height 9
click at [68, 215] on div "Call Fold Raise No data All-in" at bounding box center [61, 229] width 64 height 29
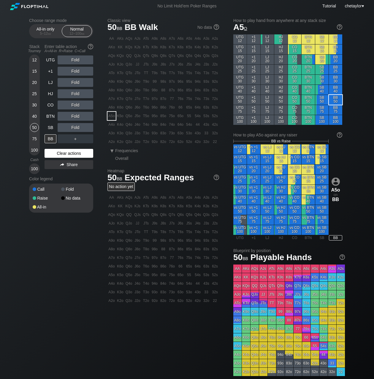
click at [73, 153] on div "Clear actions" at bounding box center [69, 153] width 49 height 9
click at [172, 80] on div "97s" at bounding box center [172, 81] width 8 height 8
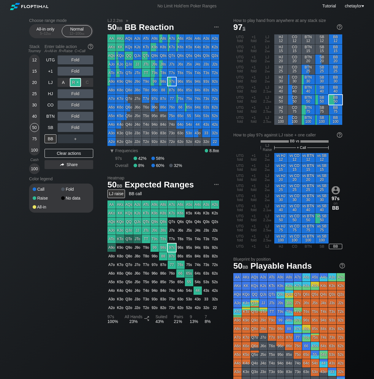
click at [77, 83] on div "R ✕" at bounding box center [76, 82] width 12 height 9
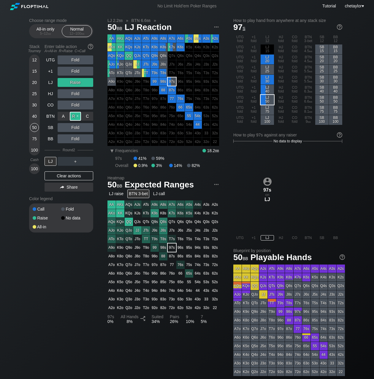
click at [77, 115] on div "R ✕" at bounding box center [76, 116] width 12 height 9
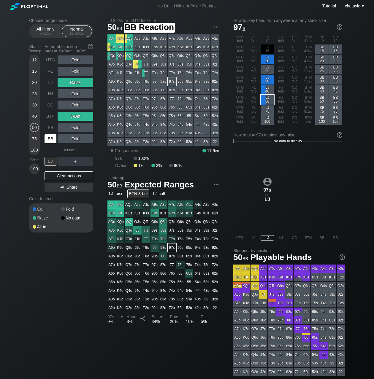
click at [51, 140] on div "BB" at bounding box center [51, 138] width 12 height 9
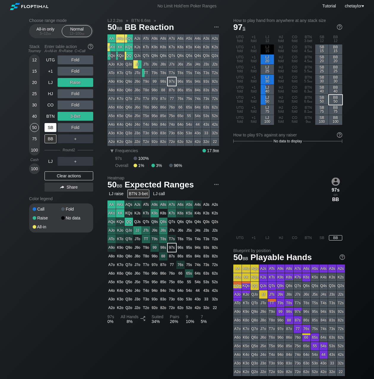
click at [48, 127] on div "SB" at bounding box center [51, 127] width 12 height 9
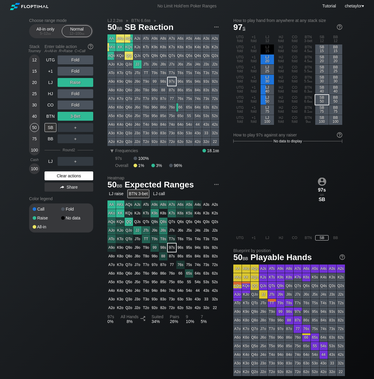
click at [69, 176] on div "Clear actions" at bounding box center [69, 175] width 49 height 9
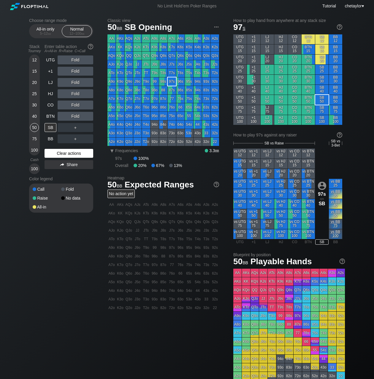
click at [69, 176] on div "Color legend" at bounding box center [61, 178] width 64 height 9
click at [67, 155] on div "Clear actions" at bounding box center [69, 153] width 49 height 9
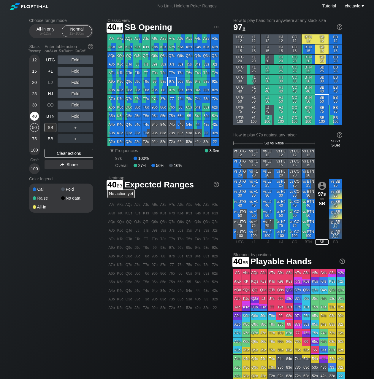
click at [32, 116] on div "40" at bounding box center [34, 116] width 9 height 9
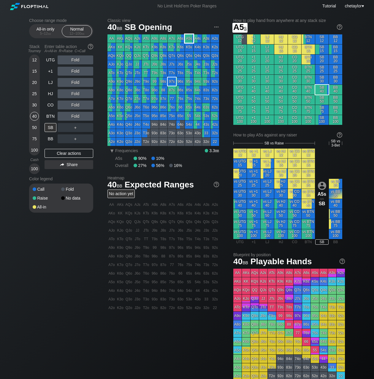
click at [191, 39] on div "A5s" at bounding box center [189, 38] width 8 height 8
click at [75, 93] on div "R ✕" at bounding box center [76, 93] width 12 height 9
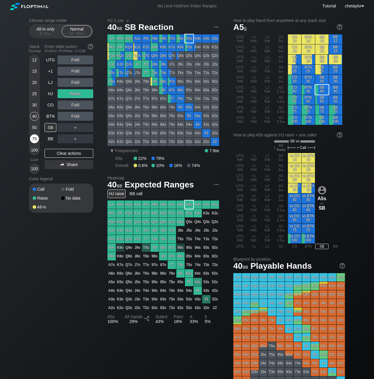
click at [35, 139] on div "75" at bounding box center [34, 138] width 9 height 9
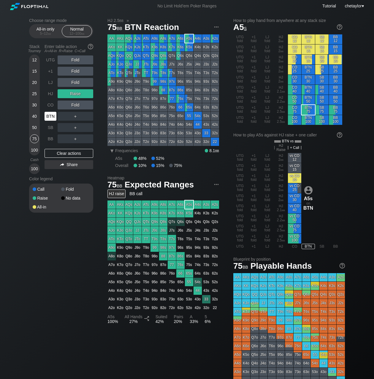
click at [53, 115] on div "BTN" at bounding box center [51, 116] width 12 height 9
click at [65, 152] on div "Clear actions" at bounding box center [69, 153] width 49 height 9
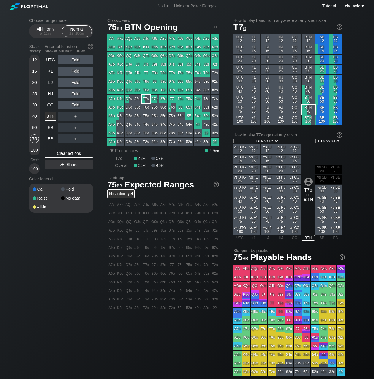
click at [147, 97] on div "T7o" at bounding box center [146, 99] width 8 height 8
click at [50, 106] on div "CO" at bounding box center [51, 105] width 12 height 9
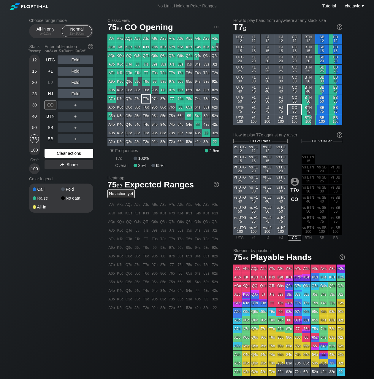
click at [65, 154] on div "Clear actions" at bounding box center [69, 153] width 49 height 9
click at [52, 94] on div "HJ" at bounding box center [51, 93] width 12 height 9
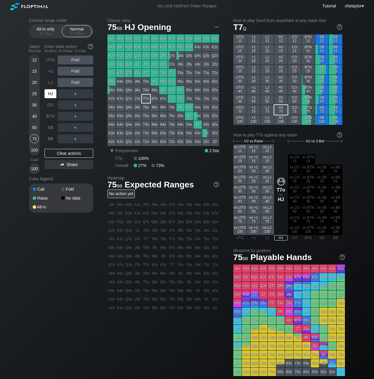
click at [52, 94] on div "HJ" at bounding box center [51, 93] width 12 height 9
click at [53, 82] on div "LJ" at bounding box center [51, 82] width 12 height 9
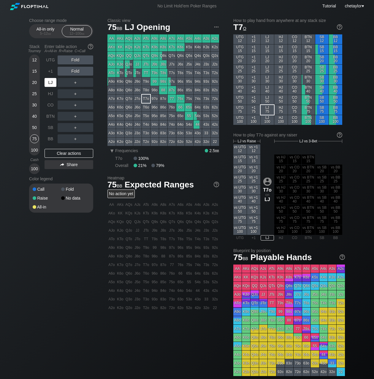
click at [53, 82] on div "LJ" at bounding box center [51, 82] width 12 height 9
click at [52, 71] on div "+1" at bounding box center [51, 71] width 12 height 9
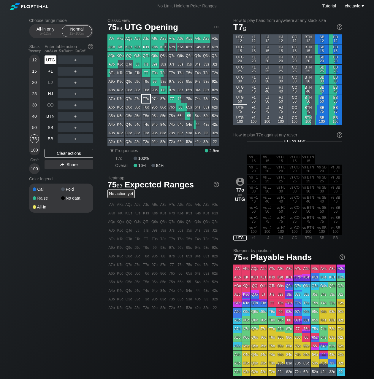
click at [53, 59] on div "UTG" at bounding box center [51, 59] width 12 height 9
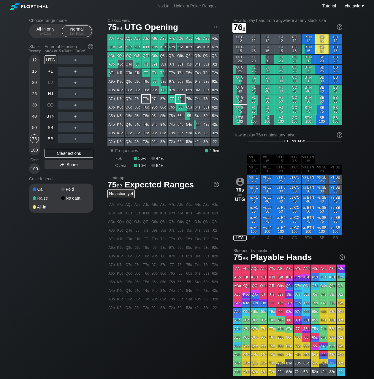
click at [180, 98] on div "76s" at bounding box center [180, 99] width 8 height 8
click at [76, 59] on div "R ✕" at bounding box center [76, 59] width 12 height 9
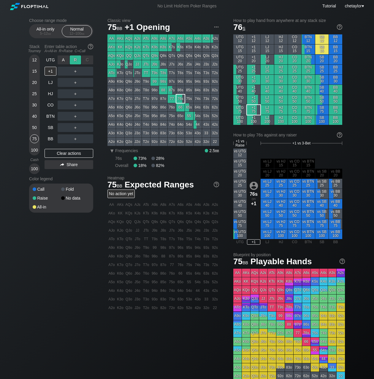
click at [75, 59] on div "R ✕" at bounding box center [76, 59] width 12 height 9
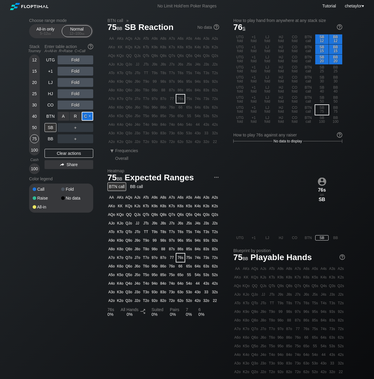
click at [88, 115] on div "C ✕" at bounding box center [88, 116] width 12 height 9
click at [71, 127] on div "R ✕" at bounding box center [76, 127] width 12 height 9
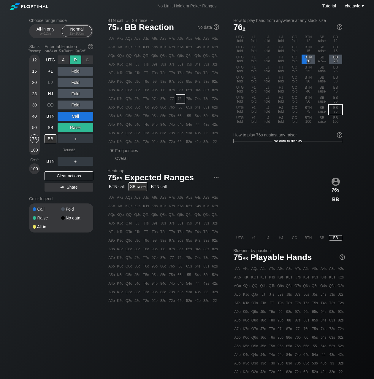
click at [77, 61] on div "R ✕" at bounding box center [76, 59] width 12 height 9
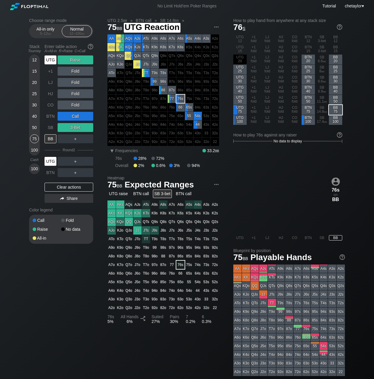
click at [49, 159] on div "UTG" at bounding box center [51, 161] width 12 height 9
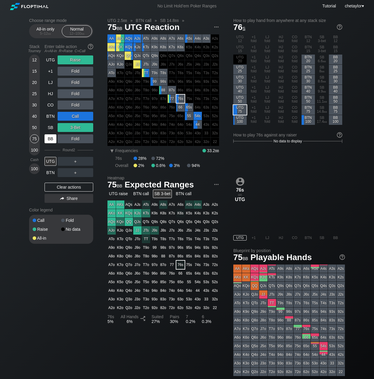
click at [50, 142] on div "BB" at bounding box center [51, 138] width 12 height 9
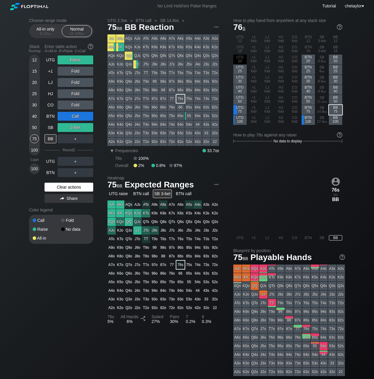
click at [68, 188] on div "Clear actions" at bounding box center [69, 187] width 49 height 9
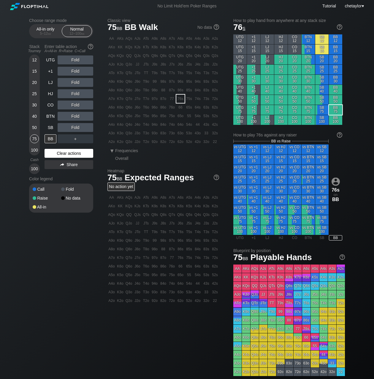
click at [68, 188] on div "Fold" at bounding box center [75, 189] width 28 height 4
click at [73, 153] on div "Clear actions" at bounding box center [69, 153] width 49 height 9
click at [129, 66] on div "QJo" at bounding box center [129, 64] width 8 height 8
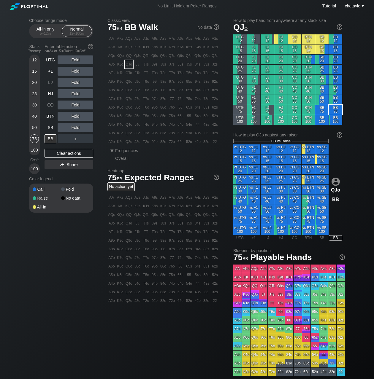
click at [129, 66] on div "QJo" at bounding box center [129, 64] width 8 height 8
click at [76, 82] on div "R ✕" at bounding box center [76, 82] width 12 height 9
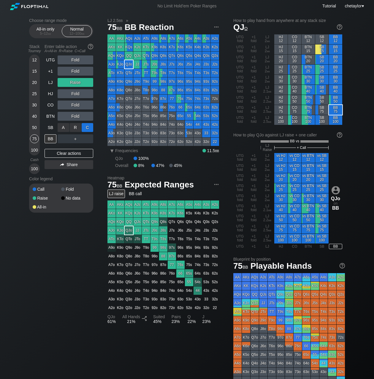
click at [88, 127] on div "C ✕" at bounding box center [88, 127] width 12 height 9
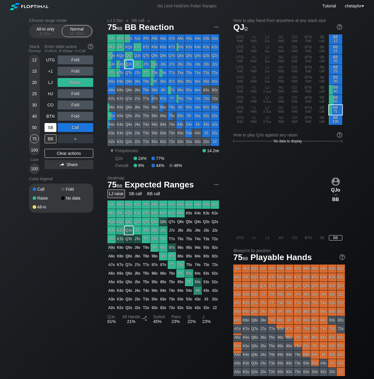
click at [51, 127] on div "SB" at bounding box center [51, 127] width 12 height 9
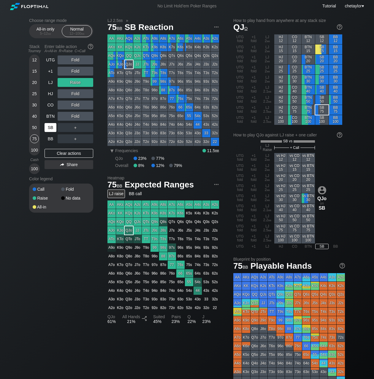
click at [51, 127] on div "SB" at bounding box center [51, 127] width 12 height 9
click at [58, 153] on div "Clear actions" at bounding box center [69, 153] width 49 height 9
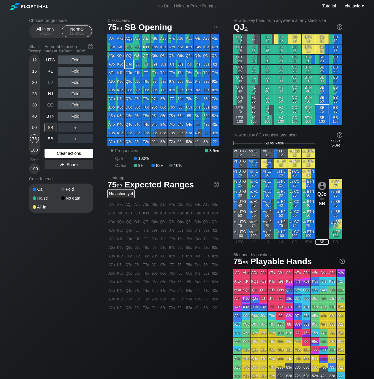
click at [58, 153] on div "Clear actions" at bounding box center [69, 153] width 49 height 9
click at [58, 152] on div "Clear actions" at bounding box center [69, 153] width 49 height 9
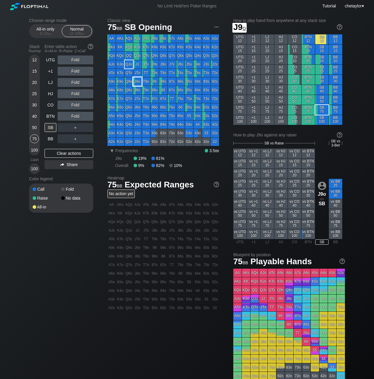
click at [138, 82] on div "J9o" at bounding box center [137, 81] width 8 height 8
click at [75, 105] on div "R ✕" at bounding box center [76, 105] width 12 height 9
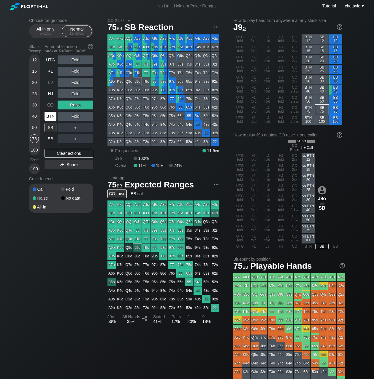
click at [52, 118] on div "BTN" at bounding box center [51, 116] width 12 height 9
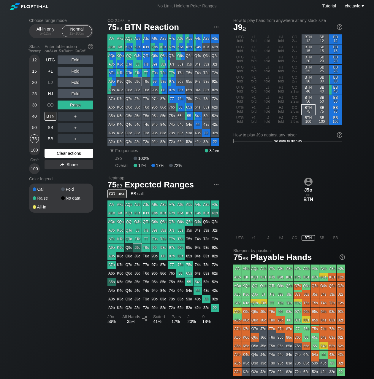
click at [59, 155] on div "Clear actions" at bounding box center [69, 153] width 49 height 9
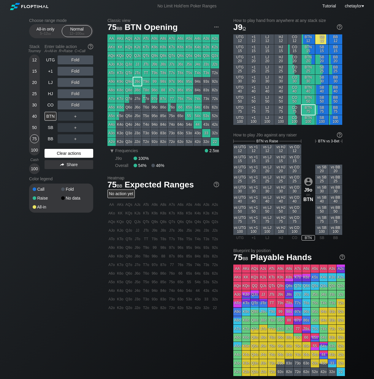
click at [66, 152] on div "Clear actions" at bounding box center [69, 153] width 49 height 9
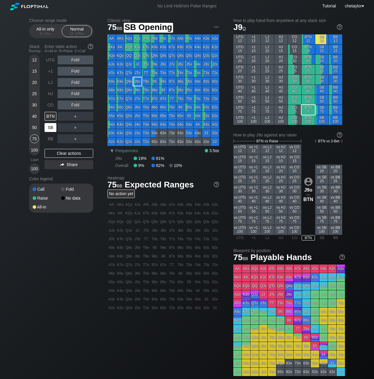
click at [52, 132] on div "SB" at bounding box center [51, 127] width 13 height 11
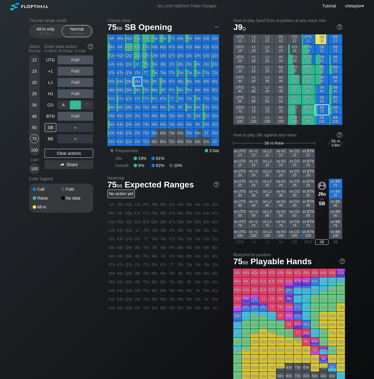
click at [75, 104] on div "R ✕" at bounding box center [76, 105] width 12 height 9
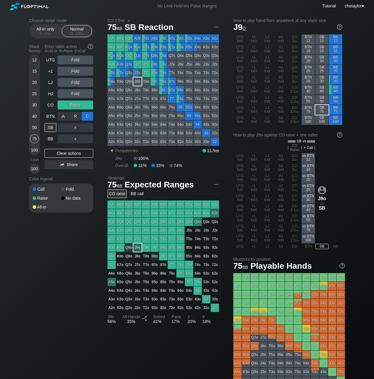
click at [88, 115] on div "C ✕" at bounding box center [88, 116] width 12 height 9
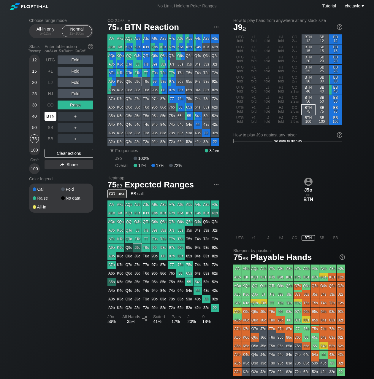
click at [47, 115] on div "BTN" at bounding box center [51, 116] width 12 height 9
click at [52, 154] on div "Clear actions" at bounding box center [69, 153] width 49 height 9
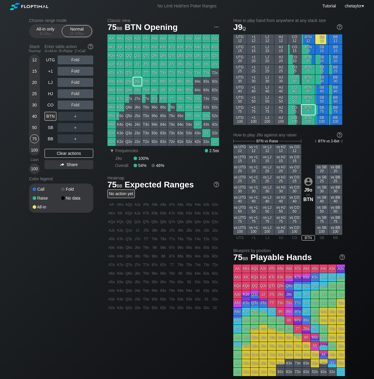
click at [206, 74] on div "T3s" at bounding box center [206, 73] width 8 height 8
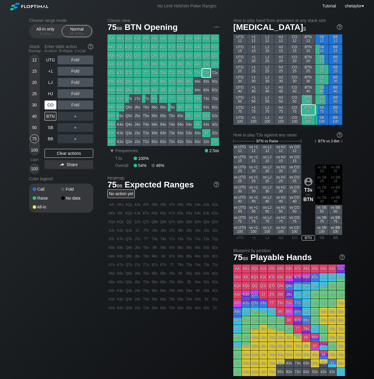
click at [49, 104] on div "CO" at bounding box center [51, 105] width 12 height 9
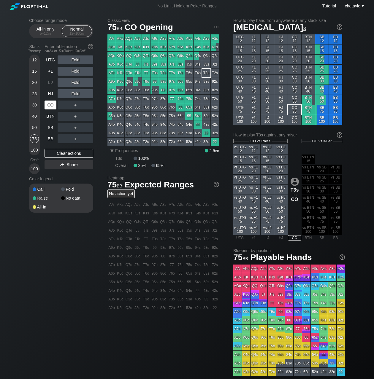
click at [49, 104] on div "CO" at bounding box center [51, 105] width 12 height 9
click at [58, 155] on div "Clear actions" at bounding box center [69, 153] width 49 height 9
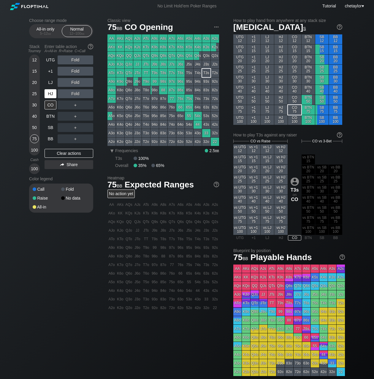
click at [53, 94] on div "HJ" at bounding box center [51, 93] width 12 height 9
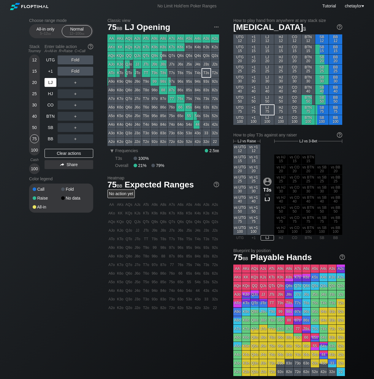
click at [47, 81] on div "LJ" at bounding box center [51, 82] width 12 height 9
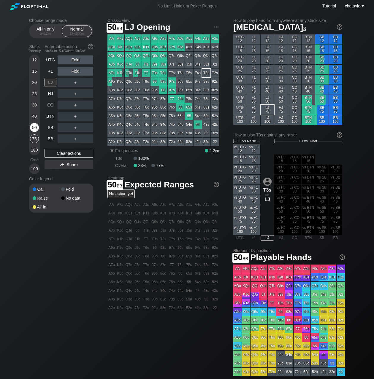
click at [35, 126] on div "50" at bounding box center [34, 127] width 9 height 9
click at [51, 72] on div "+1" at bounding box center [51, 71] width 12 height 9
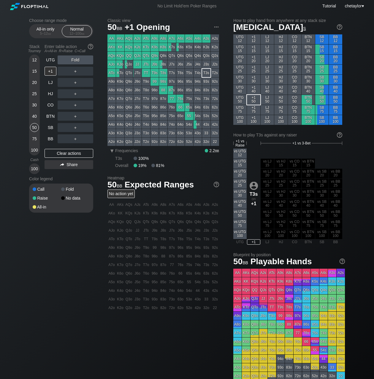
click at [121, 56] on div "KQo" at bounding box center [120, 56] width 8 height 8
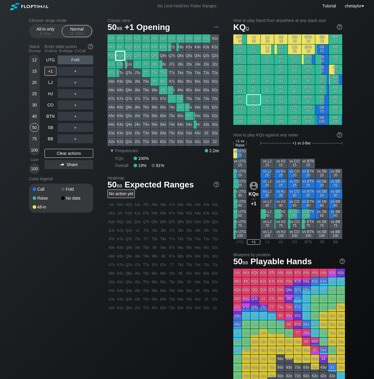
click at [121, 56] on div "KQo" at bounding box center [120, 56] width 8 height 8
click at [78, 59] on div "R ✕" at bounding box center [76, 59] width 12 height 9
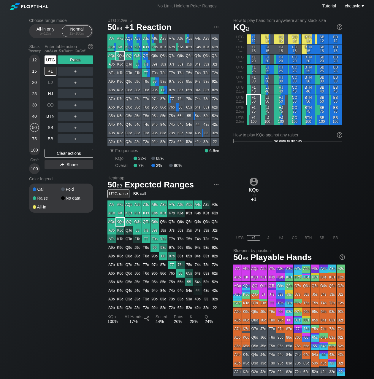
click at [50, 62] on div "UTG" at bounding box center [51, 59] width 12 height 9
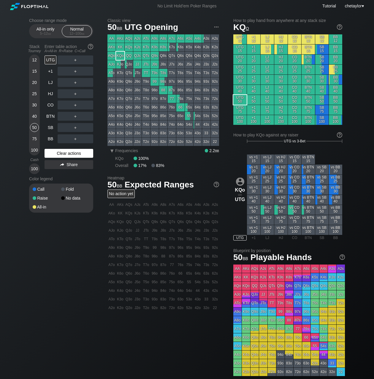
click at [68, 155] on div "Clear actions" at bounding box center [69, 153] width 49 height 9
click at [50, 138] on div "BB" at bounding box center [51, 138] width 12 height 9
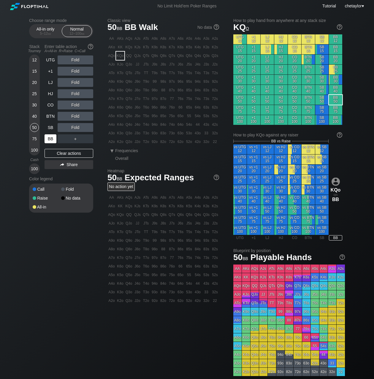
click at [50, 138] on div "BB" at bounding box center [51, 138] width 12 height 9
click at [61, 155] on div "Clear actions" at bounding box center [69, 153] width 49 height 9
click at [189, 134] on div "53o" at bounding box center [189, 133] width 8 height 8
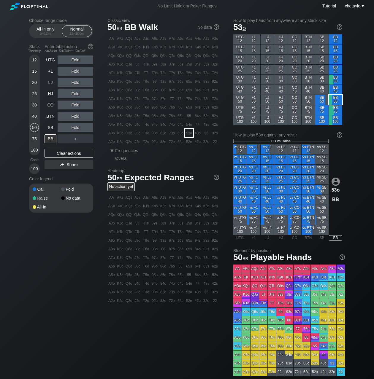
click at [189, 134] on div "53o" at bounding box center [189, 133] width 8 height 8
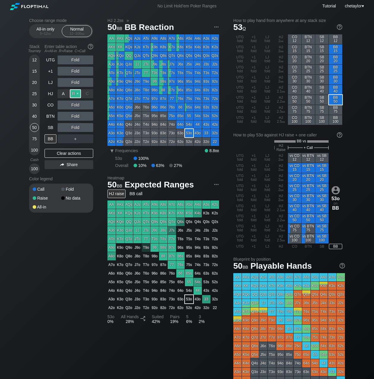
click at [78, 93] on div "R ✕" at bounding box center [76, 93] width 12 height 9
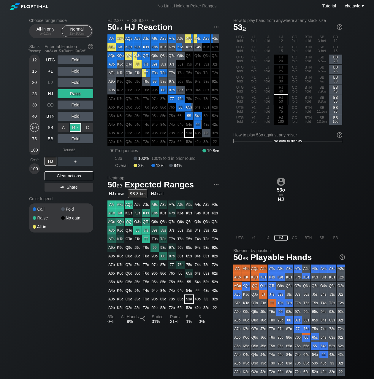
click at [79, 127] on div "R ✕" at bounding box center [76, 127] width 12 height 9
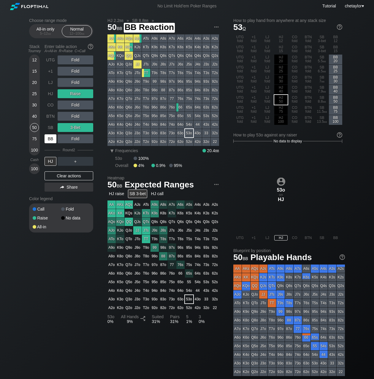
click at [50, 140] on div "BB" at bounding box center [51, 138] width 12 height 9
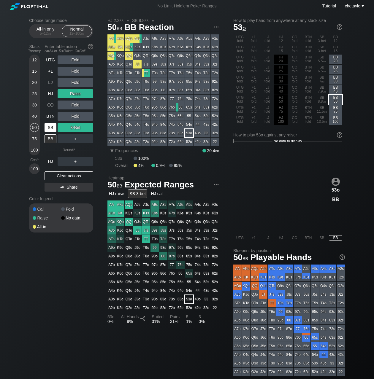
click at [50, 128] on div "SB" at bounding box center [51, 127] width 12 height 9
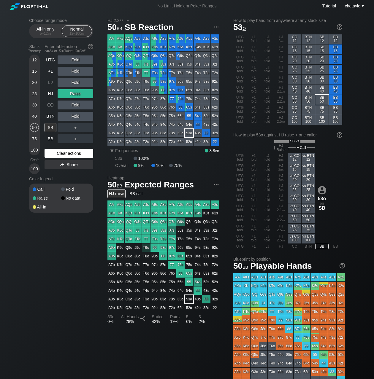
click at [68, 152] on div "Clear actions" at bounding box center [69, 153] width 49 height 9
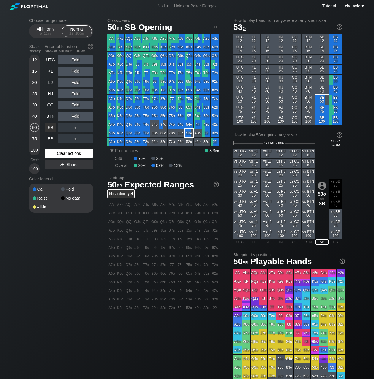
click at [68, 152] on div "Clear actions" at bounding box center [69, 153] width 49 height 9
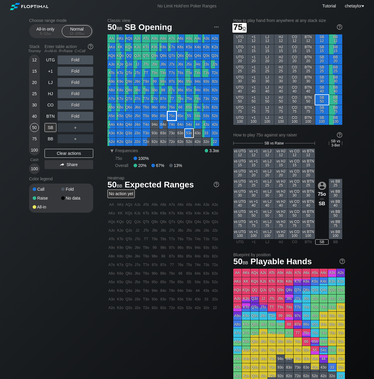
click at [169, 115] on div "75o" at bounding box center [172, 116] width 8 height 8
click at [77, 60] on div "R ✕" at bounding box center [76, 59] width 12 height 9
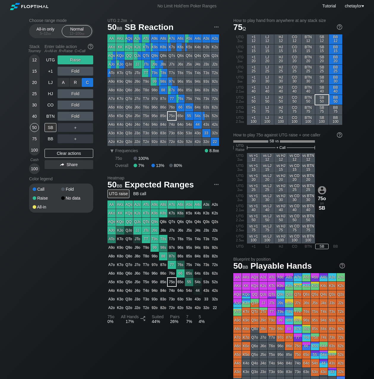
click at [90, 82] on div "C ✕" at bounding box center [88, 82] width 12 height 9
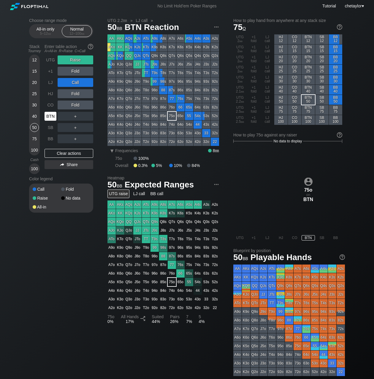
click at [50, 114] on div "BTN" at bounding box center [51, 116] width 12 height 9
click at [61, 154] on div "Clear actions" at bounding box center [69, 153] width 49 height 9
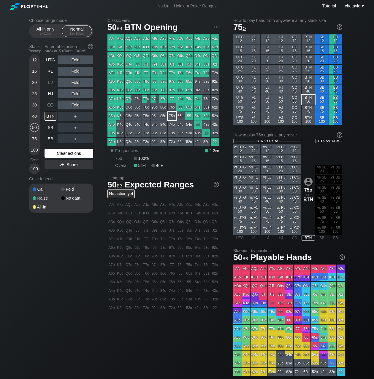
click at [61, 154] on div "Clear actions" at bounding box center [69, 153] width 49 height 9
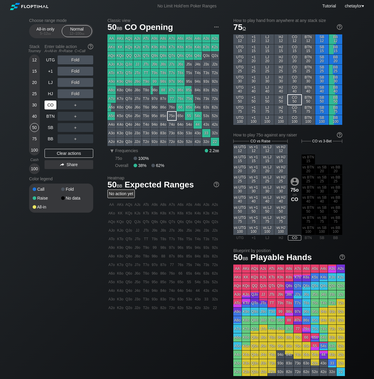
click at [49, 107] on div "CO" at bounding box center [51, 105] width 12 height 9
click at [52, 95] on div "HJ" at bounding box center [51, 93] width 12 height 9
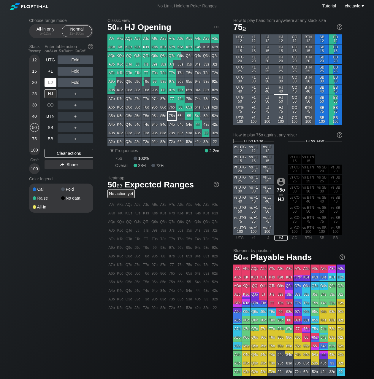
click at [52, 82] on div "LJ" at bounding box center [51, 82] width 12 height 9
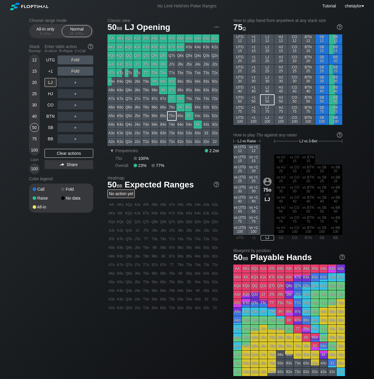
click at [146, 56] on div "QTs" at bounding box center [146, 56] width 8 height 8
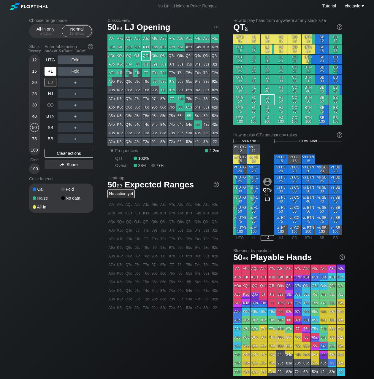
click at [53, 71] on div "+1" at bounding box center [51, 71] width 12 height 9
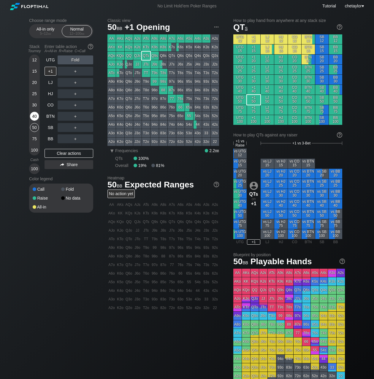
click at [34, 117] on div "40" at bounding box center [34, 116] width 9 height 9
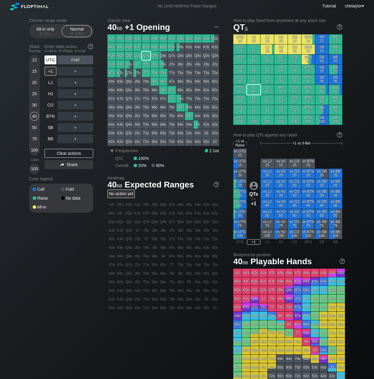
click at [50, 59] on div "UTG" at bounding box center [51, 59] width 12 height 9
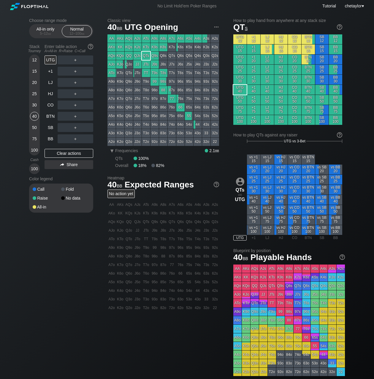
click at [48, 72] on div "+1" at bounding box center [51, 71] width 12 height 9
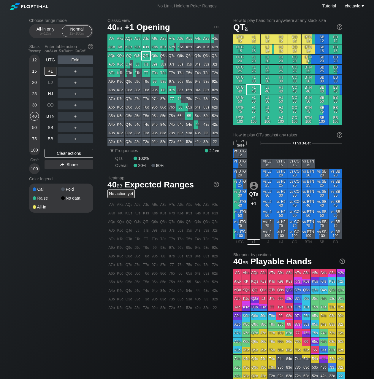
click at [48, 72] on div "+1" at bounding box center [51, 71] width 12 height 9
click at [51, 136] on div "BB" at bounding box center [51, 138] width 12 height 9
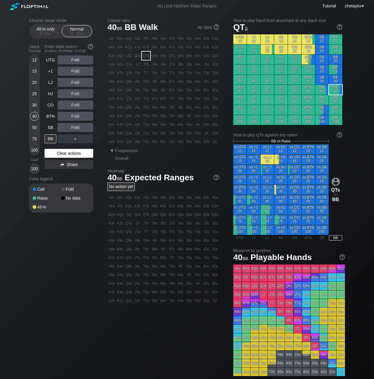
click at [62, 153] on div "Clear actions" at bounding box center [69, 153] width 49 height 9
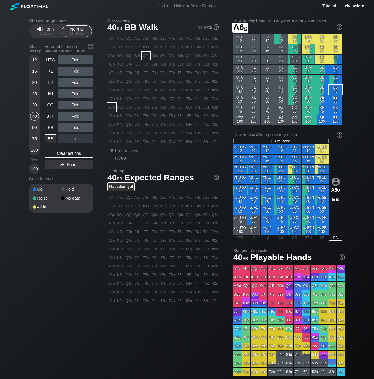
click at [112, 108] on div "A6o" at bounding box center [111, 107] width 8 height 8
click at [90, 125] on div "C ✕" at bounding box center [88, 127] width 12 height 9
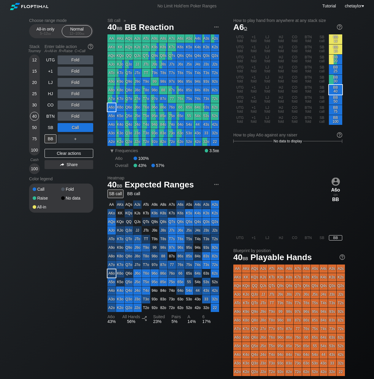
click at [30, 127] on div "12 15 20 25 30 40 50 75 100" at bounding box center [34, 105] width 11 height 101
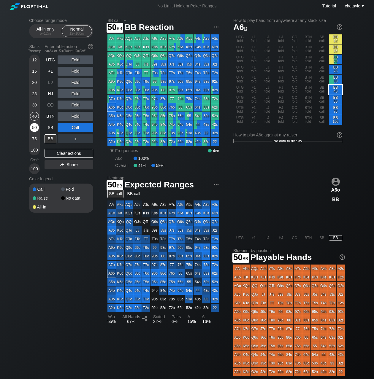
click at [35, 129] on div "50" at bounding box center [34, 127] width 9 height 9
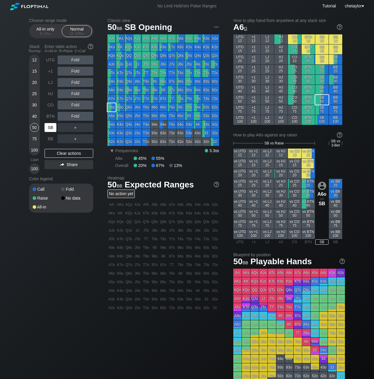
click at [51, 130] on div "SB" at bounding box center [51, 127] width 12 height 9
click at [54, 153] on div "Clear actions" at bounding box center [69, 153] width 49 height 9
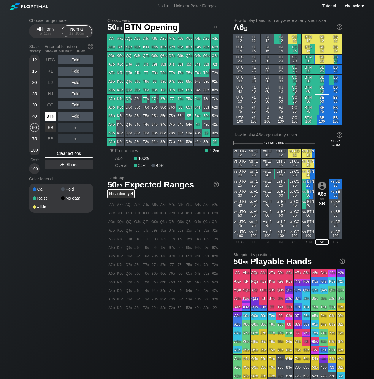
click at [52, 116] on div "BTN" at bounding box center [51, 116] width 12 height 9
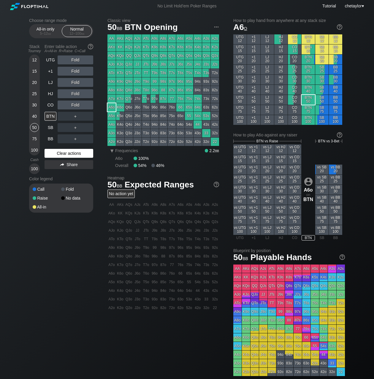
click at [62, 151] on div "Clear actions" at bounding box center [69, 153] width 49 height 9
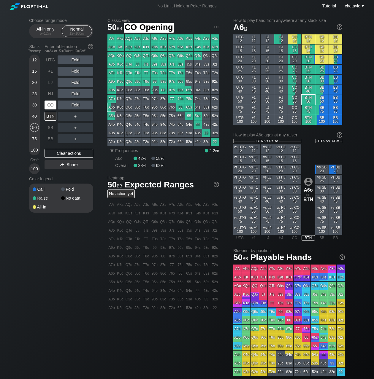
click at [50, 105] on div "CO" at bounding box center [51, 105] width 12 height 9
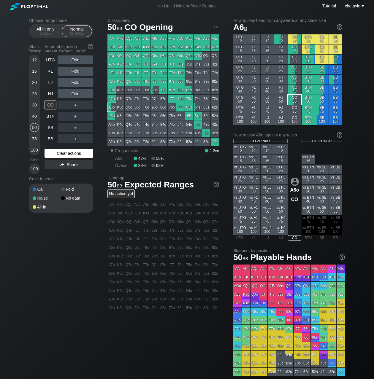
click at [53, 152] on div "Clear actions" at bounding box center [69, 153] width 49 height 9
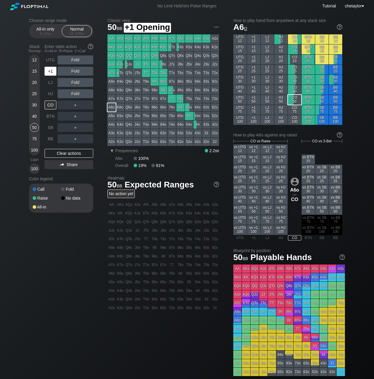
click at [52, 71] on div "+1" at bounding box center [51, 71] width 12 height 9
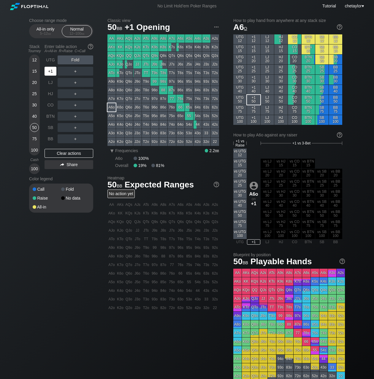
click at [52, 71] on div "+1" at bounding box center [51, 71] width 12 height 9
click at [52, 139] on div "BB" at bounding box center [51, 138] width 12 height 9
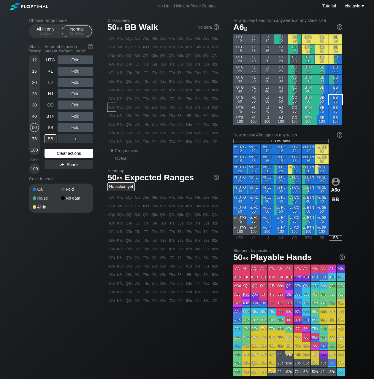
click at [55, 151] on div "Clear actions" at bounding box center [69, 153] width 49 height 9
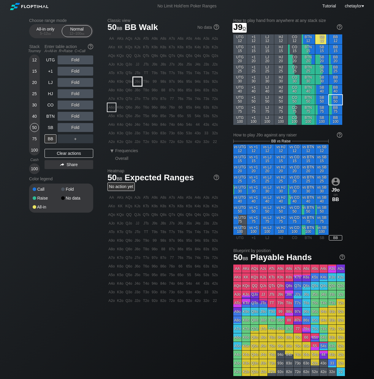
click at [138, 81] on div "J9o" at bounding box center [137, 81] width 8 height 8
click at [79, 82] on div "R ✕" at bounding box center [76, 82] width 12 height 9
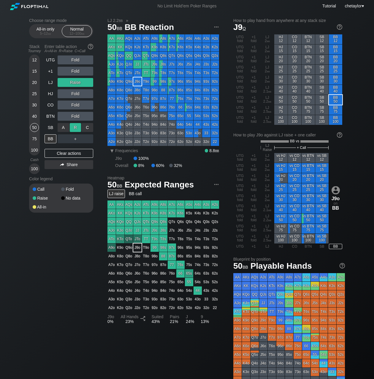
click at [74, 126] on div "R ✕" at bounding box center [76, 127] width 12 height 9
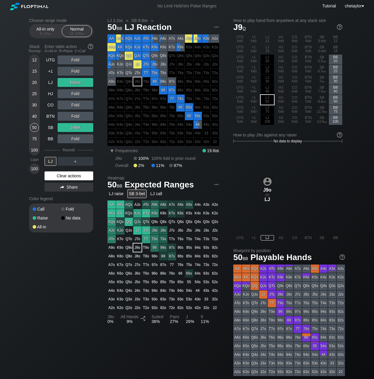
click at [67, 175] on div "Clear actions" at bounding box center [69, 175] width 49 height 9
click at [67, 194] on div "Color legend" at bounding box center [61, 198] width 64 height 9
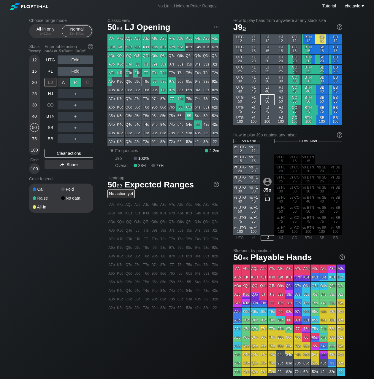
click at [76, 84] on div "R ✕" at bounding box center [76, 82] width 12 height 9
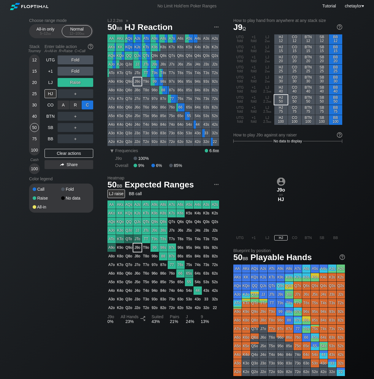
click at [89, 105] on div "C ✕" at bounding box center [88, 105] width 12 height 9
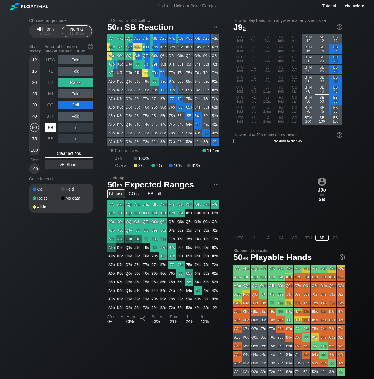
click at [51, 127] on div "SB" at bounding box center [51, 127] width 12 height 9
click at [49, 116] on div "BTN" at bounding box center [51, 116] width 12 height 9
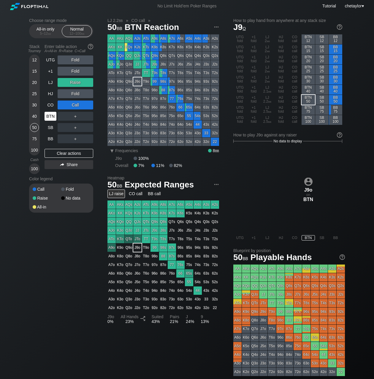
click at [49, 116] on div "BTN" at bounding box center [51, 116] width 12 height 9
click at [60, 152] on div "Clear actions" at bounding box center [69, 153] width 49 height 9
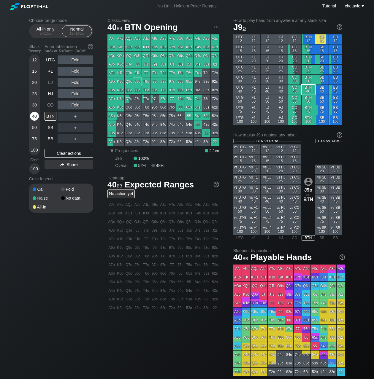
click at [35, 118] on div "40" at bounding box center [34, 116] width 9 height 9
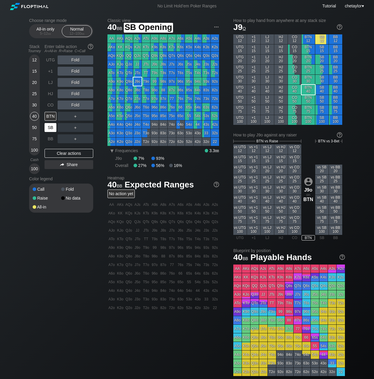
click at [52, 128] on div "SB" at bounding box center [51, 127] width 12 height 9
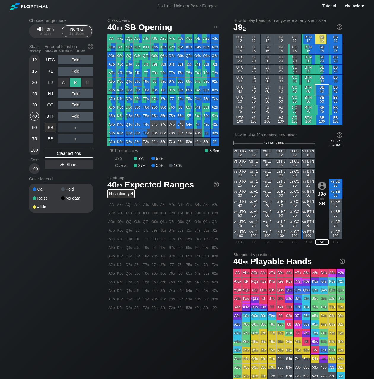
click at [77, 82] on div "R ✕" at bounding box center [76, 82] width 12 height 9
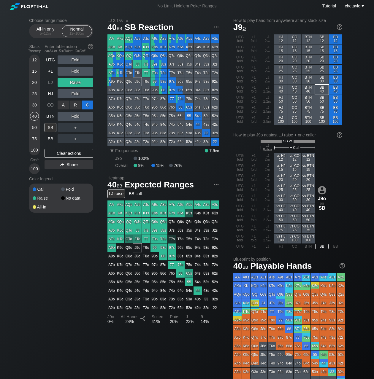
click at [88, 104] on div "C ✕" at bounding box center [88, 105] width 12 height 9
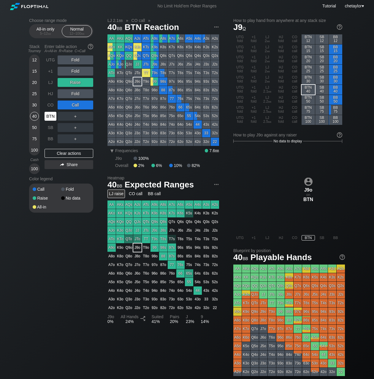
click at [52, 114] on div "BTN" at bounding box center [51, 116] width 12 height 9
click at [57, 154] on div "Clear actions" at bounding box center [69, 153] width 49 height 9
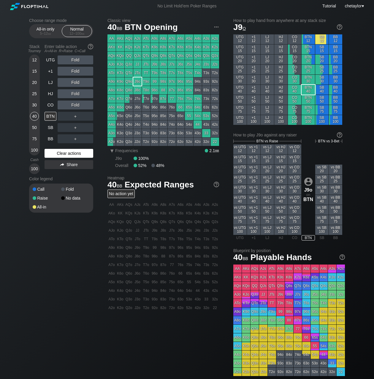
click at [57, 154] on div "Clear actions" at bounding box center [69, 153] width 49 height 9
click at [190, 117] on div "55" at bounding box center [189, 116] width 8 height 8
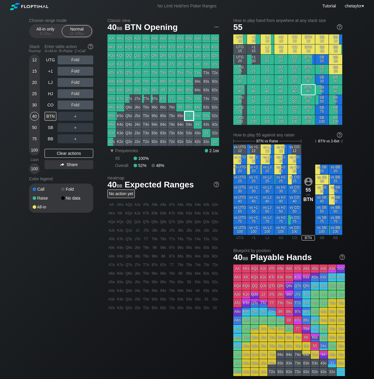
click at [190, 117] on div "55" at bounding box center [189, 116] width 8 height 8
click at [76, 71] on div "R ✕" at bounding box center [76, 71] width 12 height 9
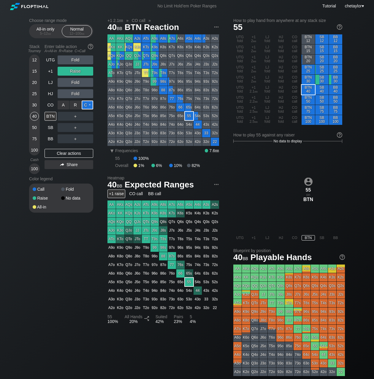
click at [89, 106] on div "C ✕" at bounding box center [88, 105] width 12 height 9
click at [48, 105] on div "CO" at bounding box center [51, 105] width 12 height 9
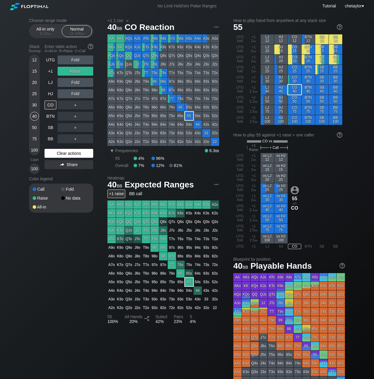
click at [64, 152] on div "Clear actions" at bounding box center [69, 153] width 49 height 9
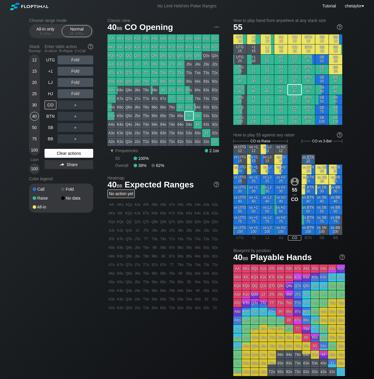
click at [64, 152] on div "Clear actions" at bounding box center [69, 153] width 49 height 9
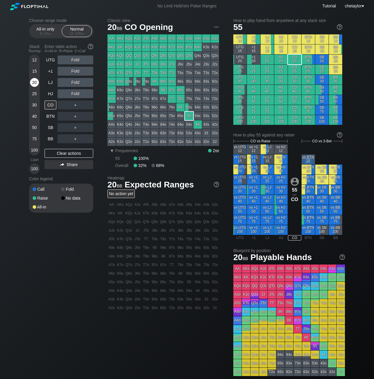
click at [35, 81] on div "20" at bounding box center [34, 82] width 9 height 9
click at [51, 93] on div "HJ" at bounding box center [51, 93] width 12 height 9
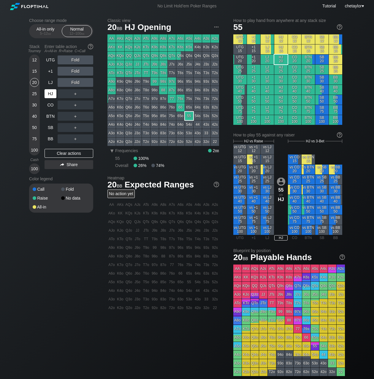
click at [51, 93] on div "HJ" at bounding box center [51, 93] width 12 height 9
click at [62, 152] on div "Clear actions" at bounding box center [69, 153] width 49 height 9
click at [164, 48] on div "K8s" at bounding box center [163, 47] width 8 height 8
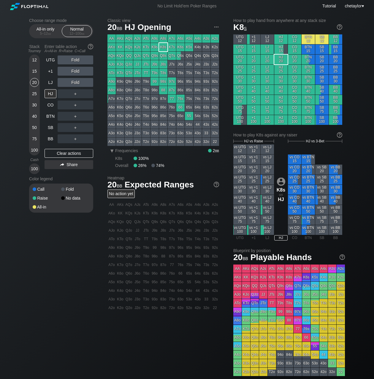
click at [35, 70] on div "15" at bounding box center [34, 71] width 9 height 9
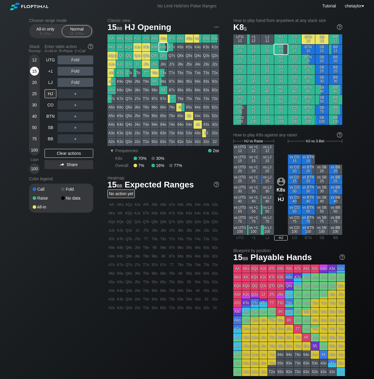
click at [35, 70] on div "15" at bounding box center [34, 71] width 9 height 9
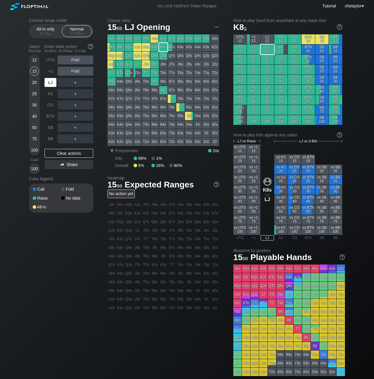
click at [56, 86] on div "LJ" at bounding box center [51, 82] width 12 height 9
click at [72, 152] on div "Clear actions" at bounding box center [69, 153] width 49 height 9
click at [49, 72] on div "+1" at bounding box center [51, 71] width 12 height 9
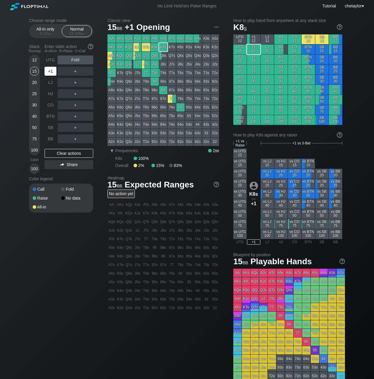
click at [49, 72] on div "+1" at bounding box center [51, 71] width 12 height 9
click at [51, 61] on div "UTG" at bounding box center [51, 59] width 12 height 9
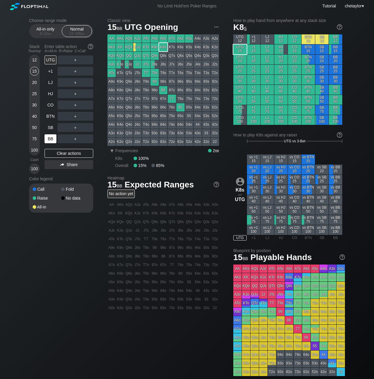
click at [49, 140] on div "BB" at bounding box center [51, 138] width 12 height 9
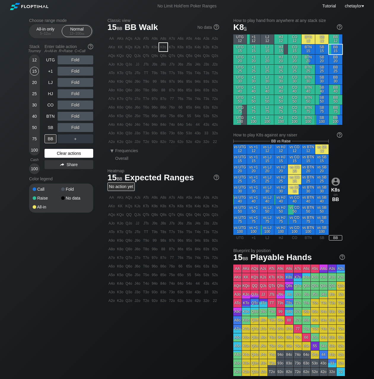
click at [63, 152] on div "Clear actions" at bounding box center [69, 153] width 49 height 9
click at [189, 83] on div "95s" at bounding box center [189, 81] width 8 height 8
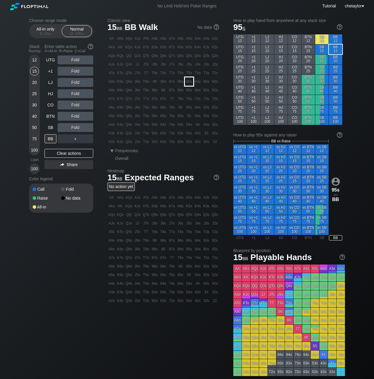
click at [189, 83] on div "95s" at bounding box center [189, 81] width 8 height 8
click at [50, 128] on div "SB" at bounding box center [51, 127] width 12 height 9
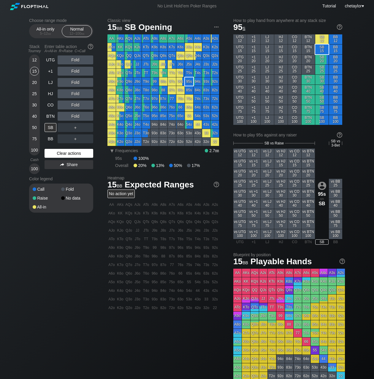
click at [63, 152] on div "Clear actions" at bounding box center [69, 153] width 49 height 9
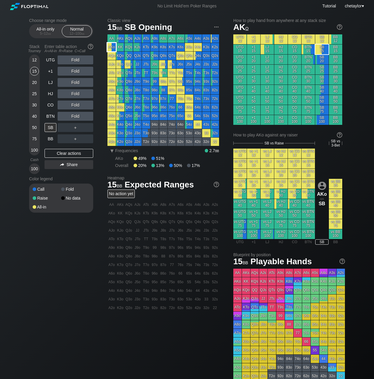
click at [112, 49] on div "AKo" at bounding box center [111, 47] width 8 height 8
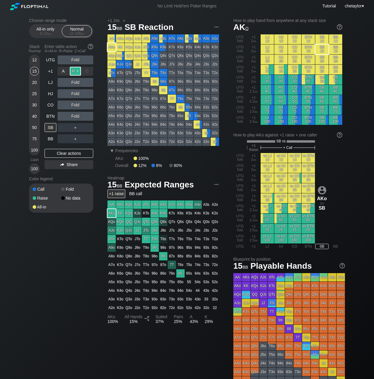
click at [74, 71] on div "R ✕" at bounding box center [76, 71] width 12 height 9
click at [34, 115] on div "40" at bounding box center [34, 116] width 9 height 9
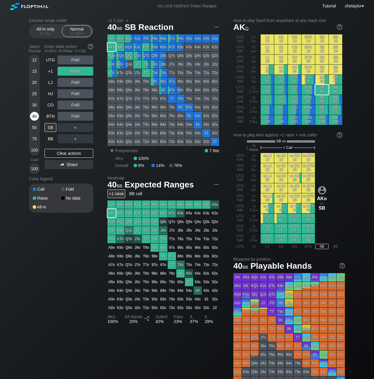
click at [34, 115] on div "40" at bounding box center [34, 116] width 9 height 9
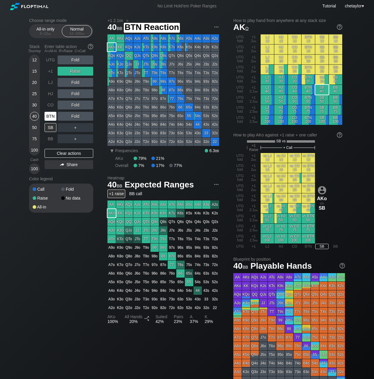
click at [55, 117] on div "BTN" at bounding box center [51, 116] width 12 height 9
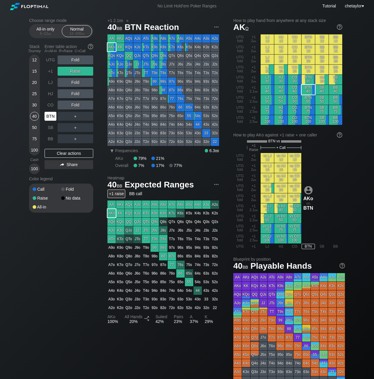
click at [55, 117] on div "BTN" at bounding box center [51, 116] width 12 height 9
click at [61, 154] on div "Clear actions" at bounding box center [69, 153] width 49 height 9
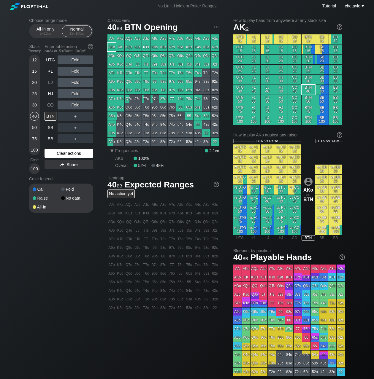
click at [61, 154] on div "Clear actions" at bounding box center [69, 153] width 49 height 9
click at [180, 47] on div "K6s" at bounding box center [180, 47] width 8 height 8
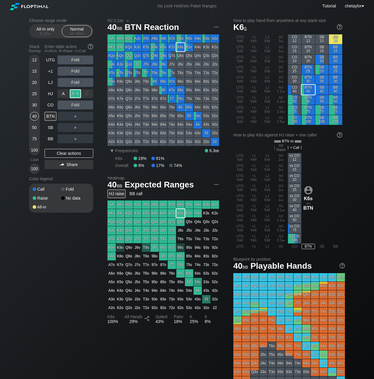
click at [75, 93] on div "R ✕" at bounding box center [76, 93] width 12 height 9
click at [35, 104] on div "30" at bounding box center [34, 105] width 9 height 9
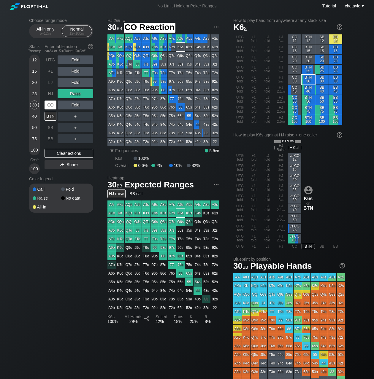
click at [53, 105] on div "CO" at bounding box center [51, 105] width 12 height 9
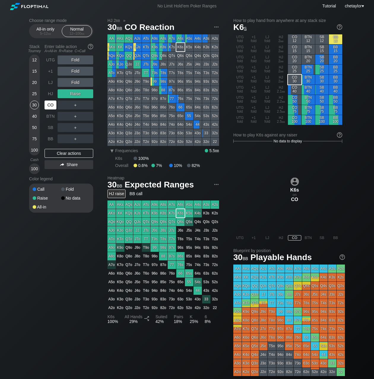
click at [53, 105] on div "CO" at bounding box center [51, 105] width 12 height 9
click at [57, 150] on div "Clear actions" at bounding box center [69, 153] width 49 height 9
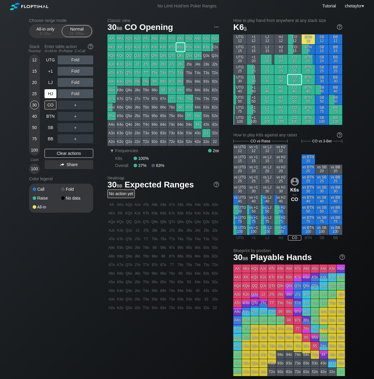
click at [52, 95] on div "HJ" at bounding box center [51, 93] width 12 height 9
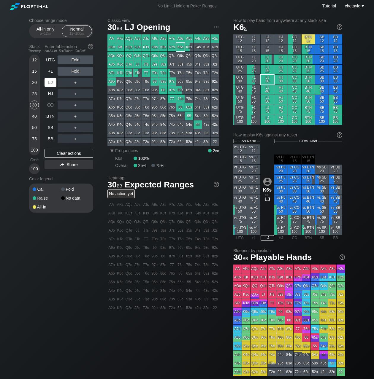
click at [52, 84] on div "LJ" at bounding box center [51, 82] width 12 height 9
click at [127, 74] on div "QTo" at bounding box center [129, 73] width 8 height 8
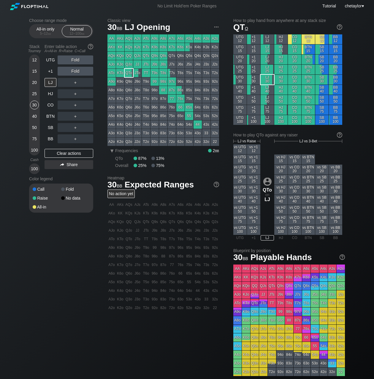
click at [127, 74] on div "QTo" at bounding box center [129, 73] width 8 height 8
click at [33, 93] on div "25" at bounding box center [34, 93] width 9 height 9
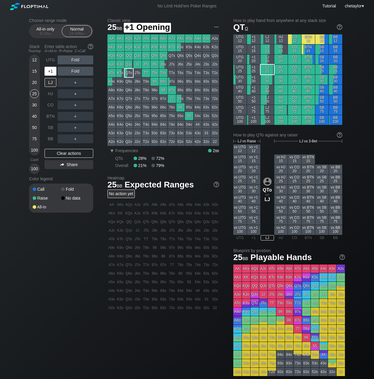
click at [50, 69] on div "+1" at bounding box center [51, 71] width 12 height 9
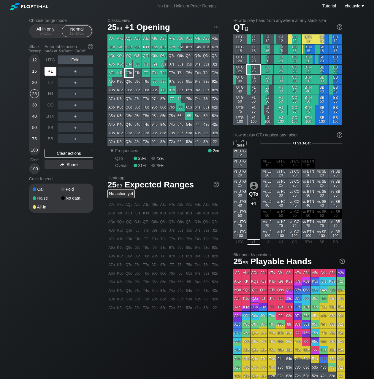
click at [50, 69] on div "+1" at bounding box center [51, 71] width 12 height 9
click at [50, 60] on div "UTG" at bounding box center [51, 59] width 12 height 9
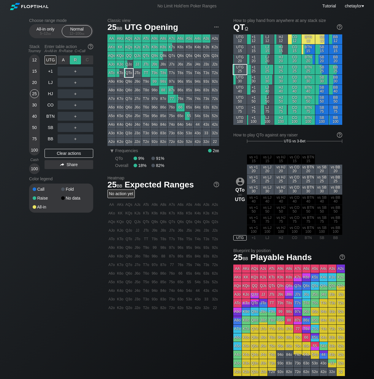
click at [77, 60] on div "R ✕" at bounding box center [76, 59] width 12 height 9
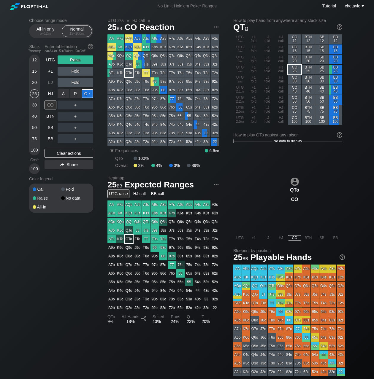
click at [87, 93] on div "C ✕" at bounding box center [88, 93] width 12 height 9
click at [88, 104] on div "C ✕" at bounding box center [88, 105] width 12 height 9
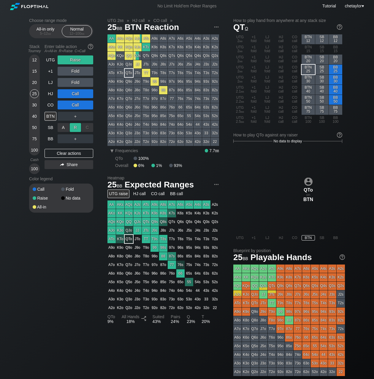
click at [75, 127] on div "R ✕" at bounding box center [76, 127] width 12 height 9
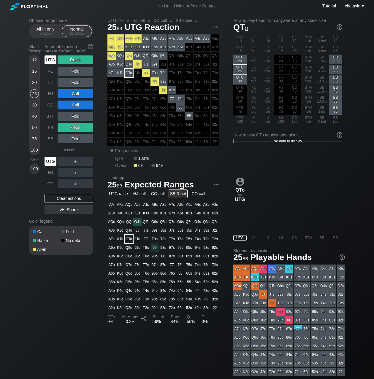
click at [51, 162] on div "UTG" at bounding box center [51, 161] width 12 height 9
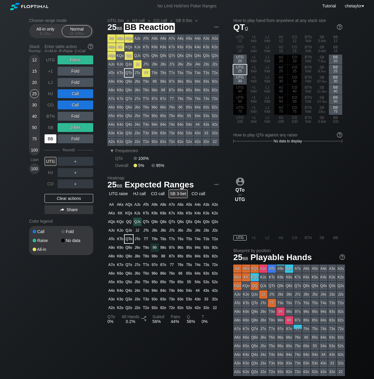
click at [49, 140] on div "BB" at bounding box center [51, 138] width 12 height 9
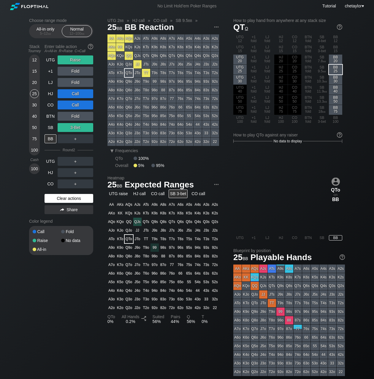
click at [64, 196] on div "Clear actions" at bounding box center [69, 198] width 49 height 9
click at [64, 226] on div "Call Fold Raise No data All-in" at bounding box center [61, 240] width 64 height 29
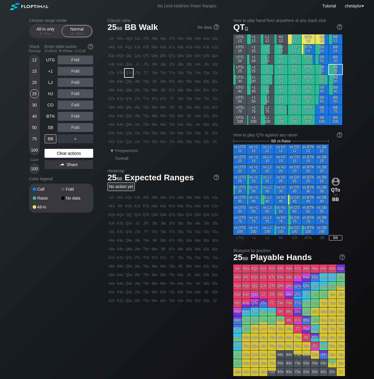
click at [64, 154] on div "Clear actions" at bounding box center [69, 153] width 49 height 9
click at [146, 73] on div "TT" at bounding box center [146, 73] width 8 height 8
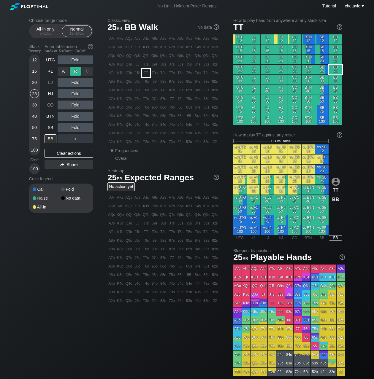
click at [75, 71] on div "R ✕" at bounding box center [76, 71] width 12 height 9
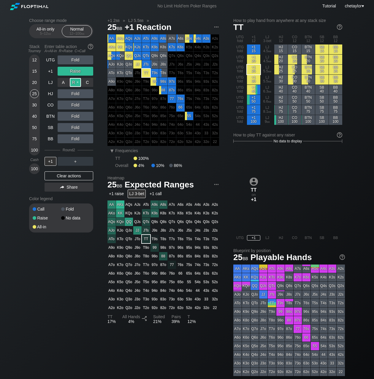
click at [75, 82] on div "R ✕" at bounding box center [76, 82] width 12 height 9
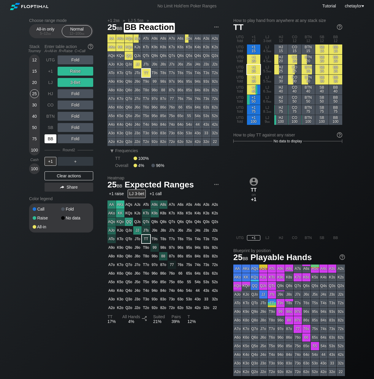
click at [51, 138] on div "BB" at bounding box center [51, 138] width 12 height 9
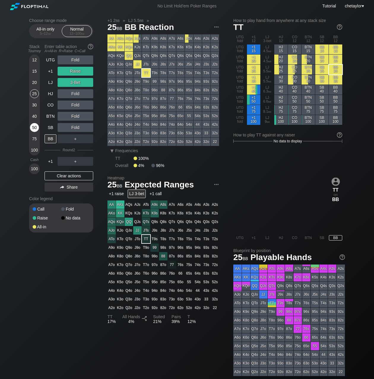
click at [33, 129] on div "50" at bounding box center [34, 127] width 9 height 9
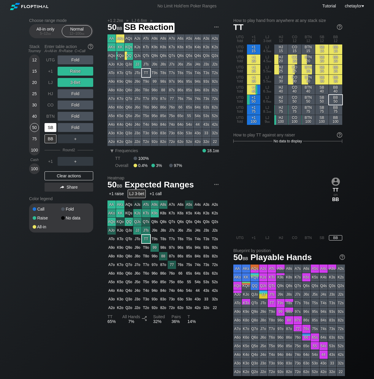
click at [51, 127] on div "SB" at bounding box center [51, 127] width 12 height 9
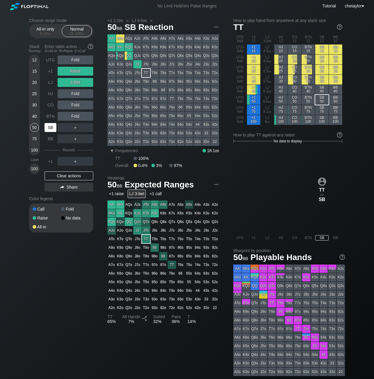
click at [51, 127] on div "SB" at bounding box center [51, 127] width 12 height 9
click at [70, 175] on div "Clear actions" at bounding box center [69, 175] width 49 height 9
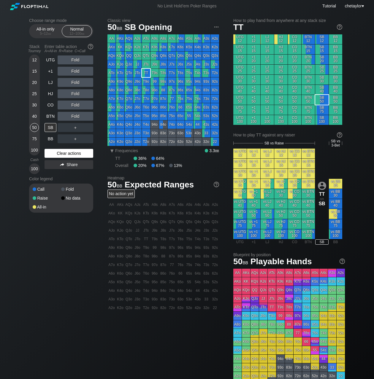
click at [70, 175] on div "Color legend" at bounding box center [61, 178] width 64 height 9
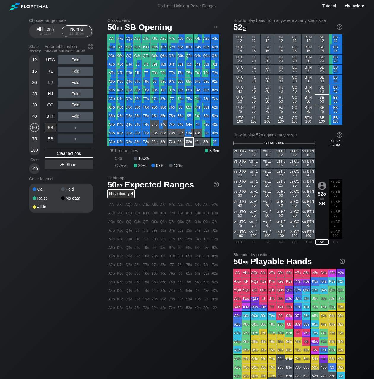
click at [188, 144] on div "52o" at bounding box center [189, 142] width 8 height 8
click at [65, 153] on div "Clear actions" at bounding box center [69, 153] width 49 height 9
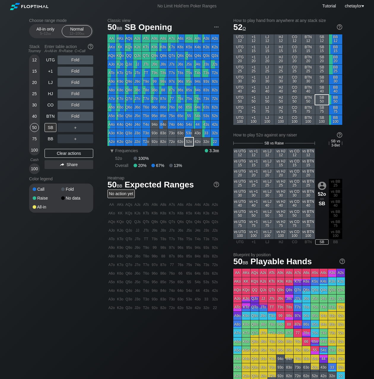
click at [146, 99] on div "T7o" at bounding box center [146, 99] width 8 height 8
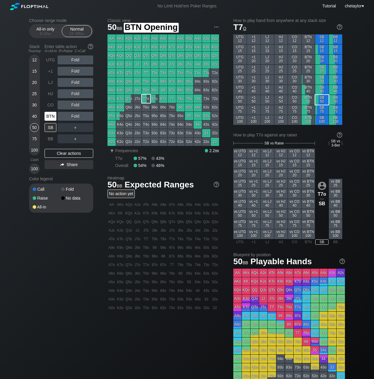
click at [52, 117] on div "BTN" at bounding box center [51, 116] width 12 height 9
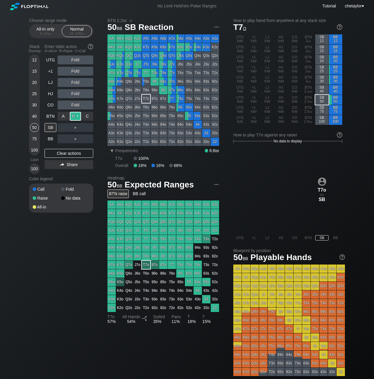
click at [76, 116] on div "R ✕" at bounding box center [76, 116] width 12 height 9
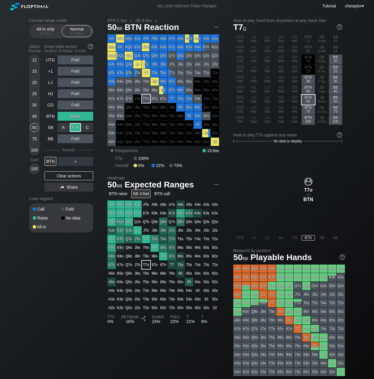
click at [75, 128] on div "R ✕" at bounding box center [76, 127] width 12 height 9
click at [52, 161] on div "BTN" at bounding box center [51, 161] width 12 height 9
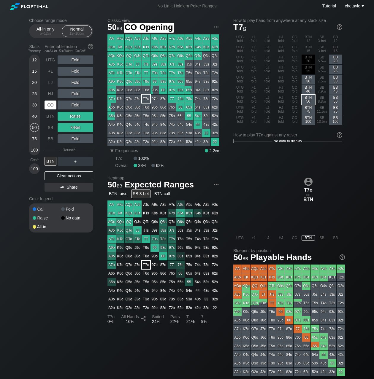
click at [50, 104] on div "CO" at bounding box center [51, 105] width 12 height 9
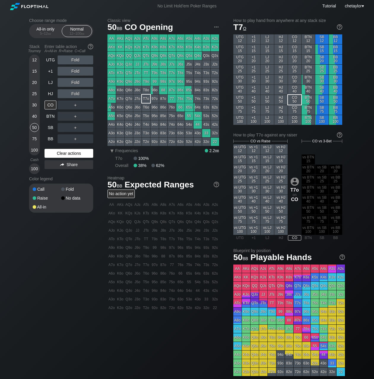
click at [74, 153] on div "Clear actions" at bounding box center [69, 153] width 49 height 9
click at [120, 47] on div "KK" at bounding box center [120, 47] width 8 height 8
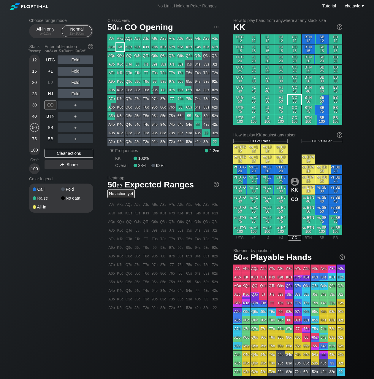
click at [120, 47] on div "KK" at bounding box center [120, 47] width 8 height 8
click at [76, 58] on div "R ✕" at bounding box center [76, 59] width 12 height 9
